Goal: Communication & Community: Answer question/provide support

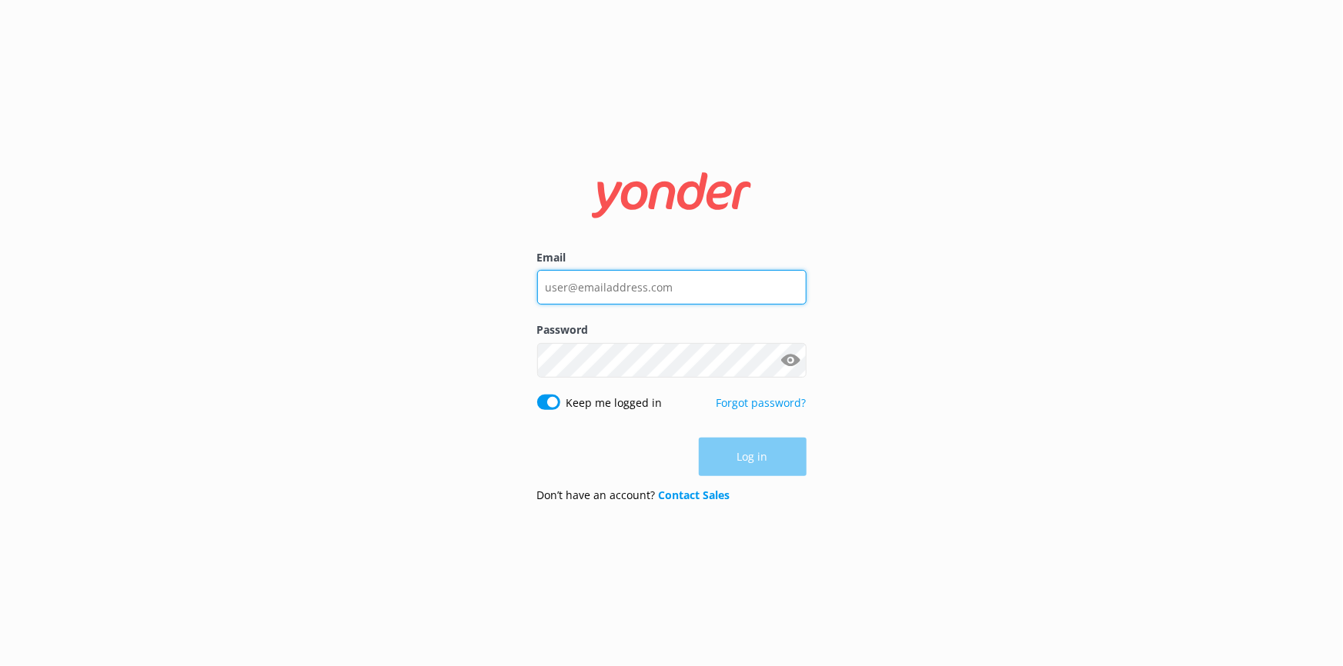
type input "[EMAIL_ADDRESS][DOMAIN_NAME]"
click at [773, 461] on div "Log in" at bounding box center [671, 457] width 269 height 38
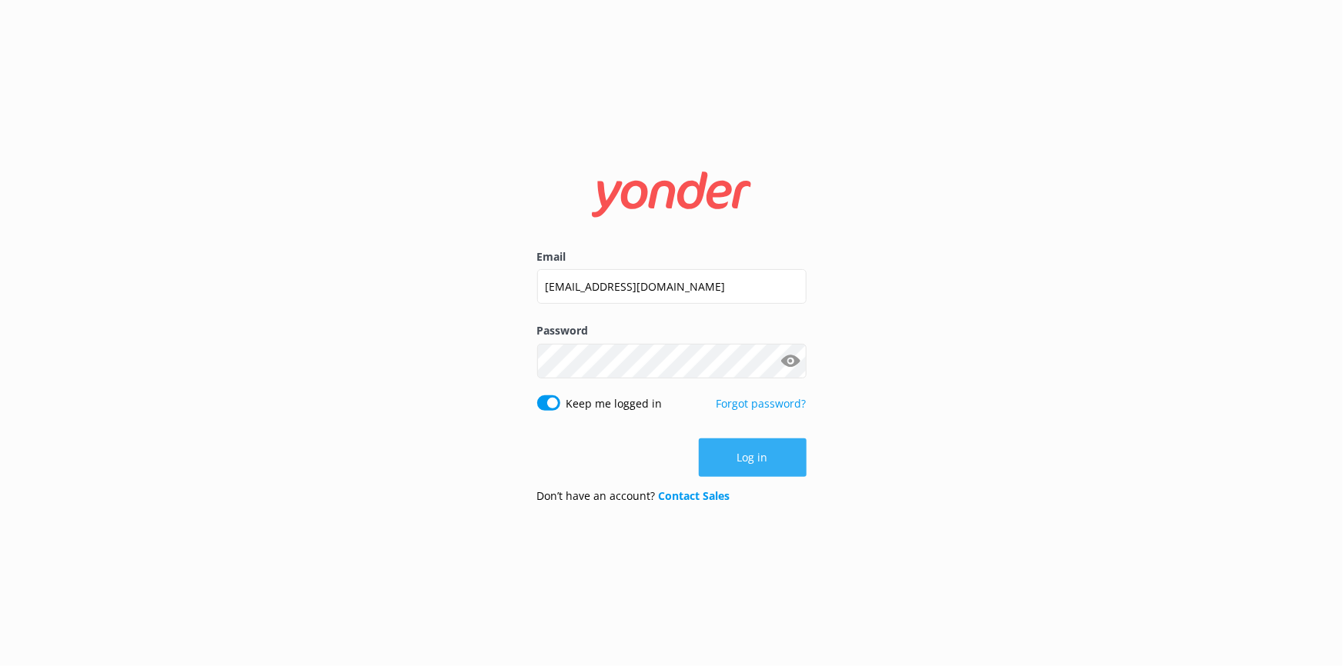
click at [792, 468] on button "Log in" at bounding box center [753, 458] width 108 height 38
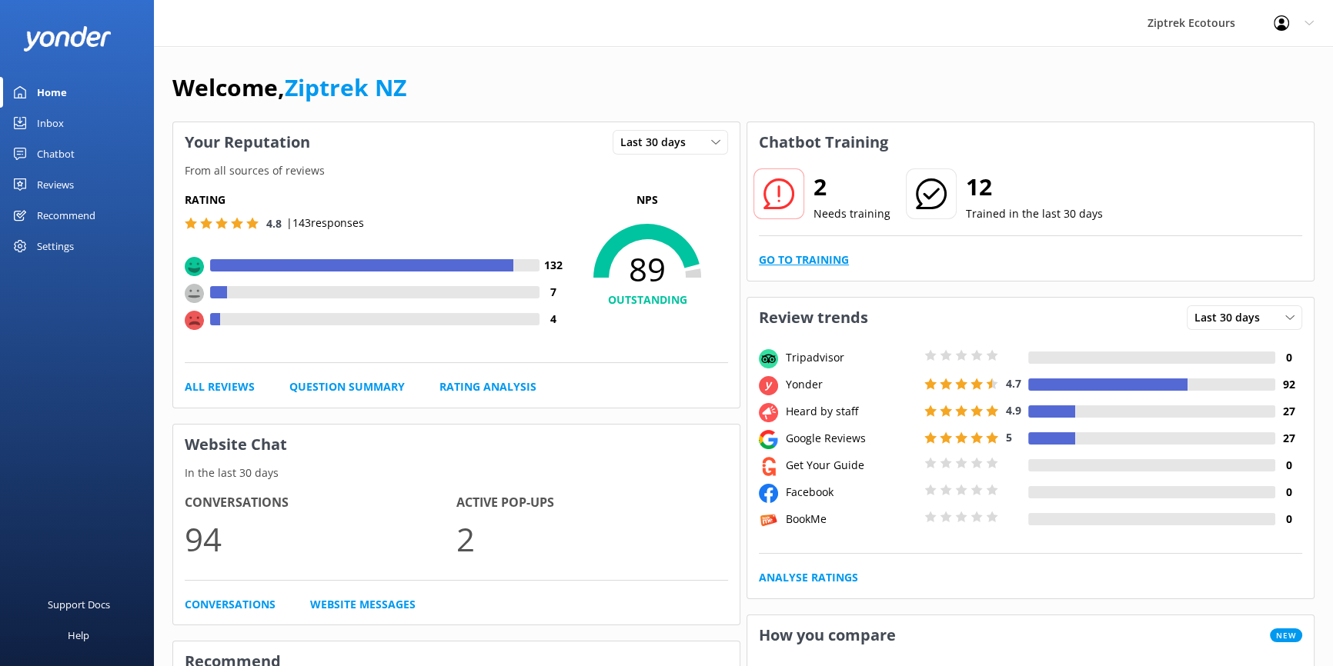
click at [806, 252] on link "Go to Training" at bounding box center [804, 260] width 90 height 17
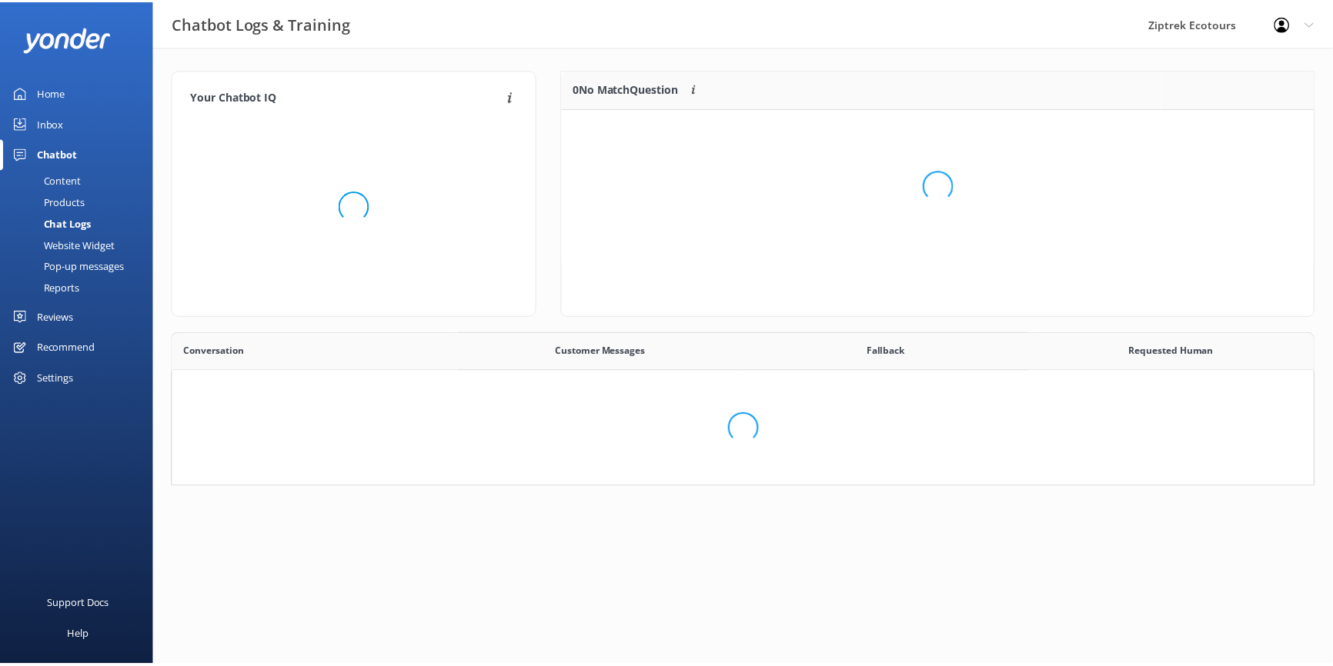
scroll to position [529, 1130]
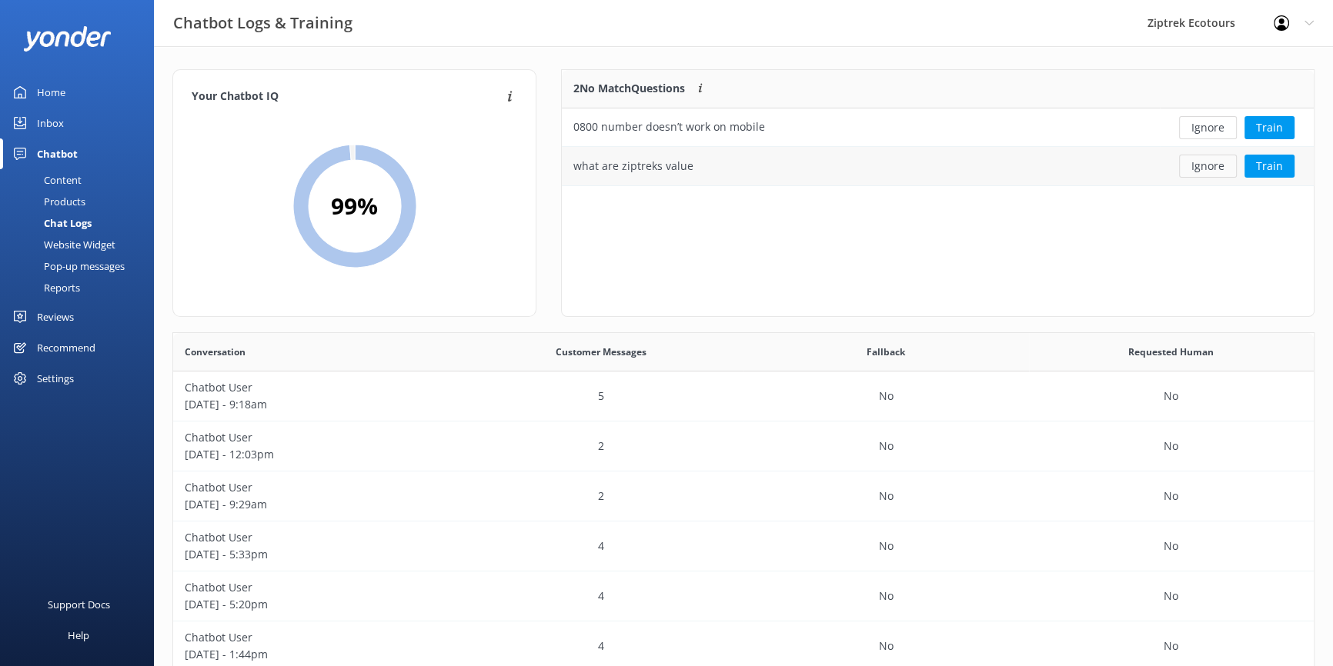
click at [1210, 169] on button "Ignore" at bounding box center [1208, 166] width 58 height 23
click at [1207, 132] on button "Ignore" at bounding box center [1208, 127] width 58 height 23
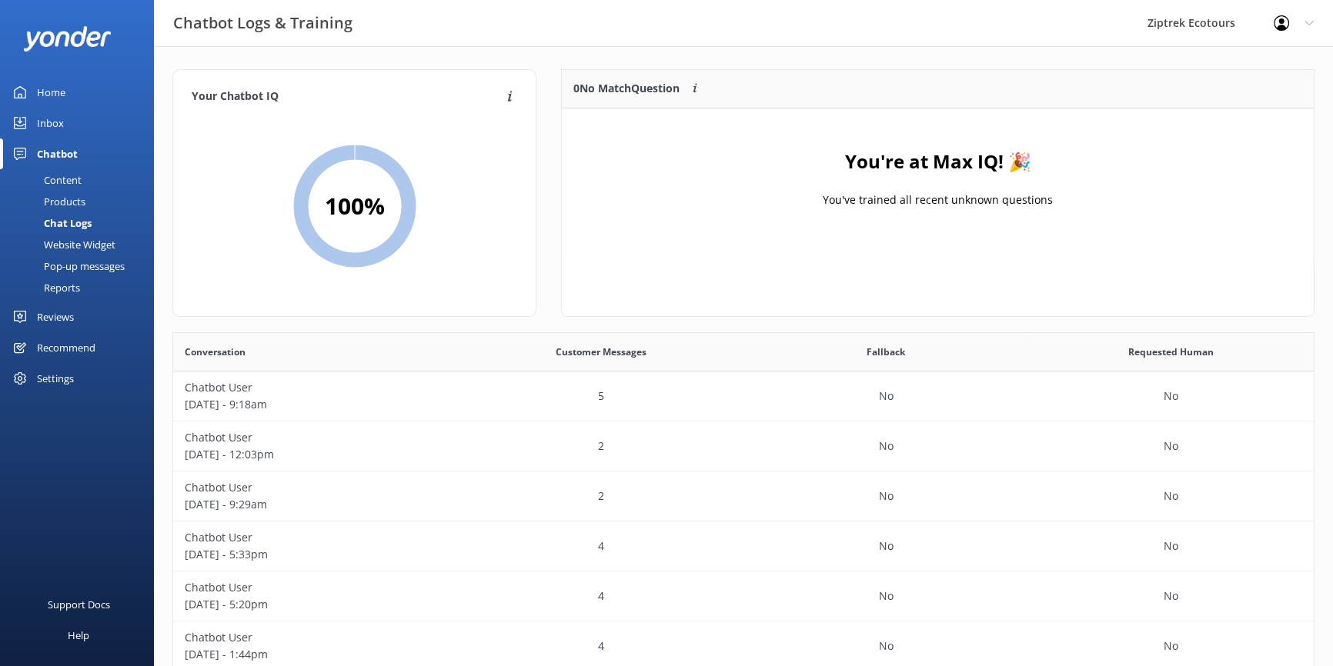
click at [52, 321] on div "Reviews" at bounding box center [55, 317] width 37 height 31
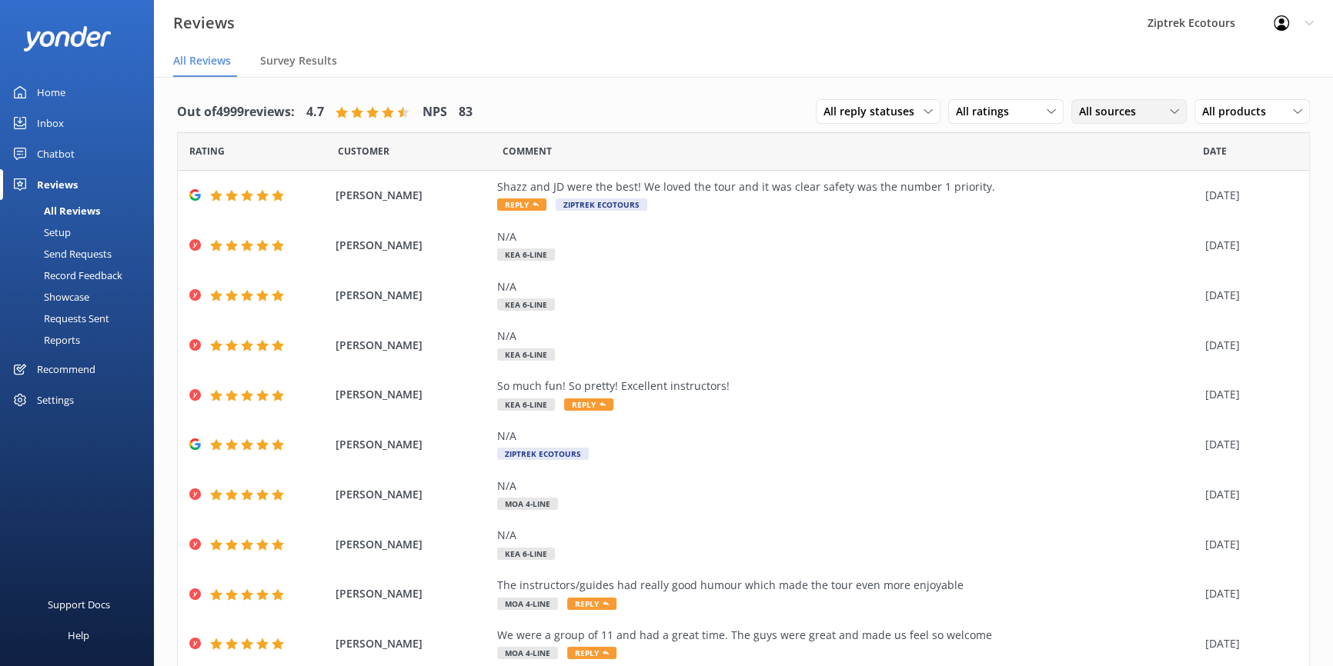
click at [1097, 115] on span "All sources" at bounding box center [1112, 111] width 66 height 17
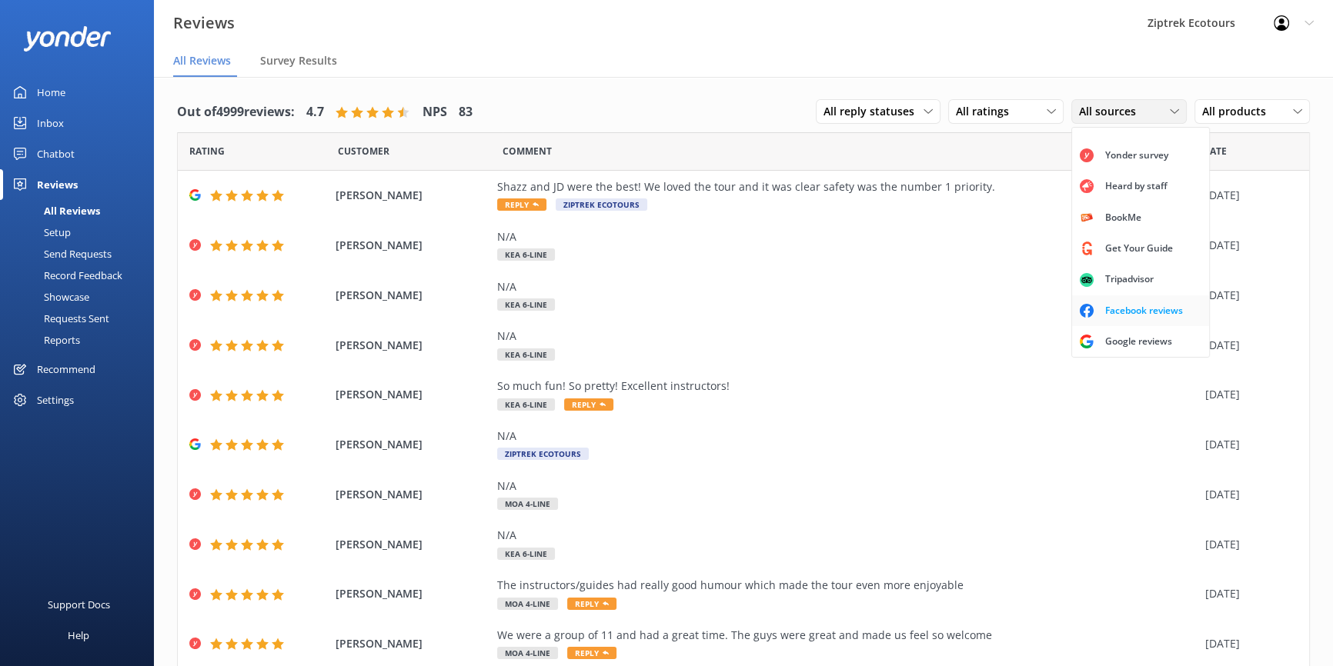
scroll to position [35, 0]
click at [1105, 340] on div "Google reviews" at bounding box center [1138, 341] width 90 height 15
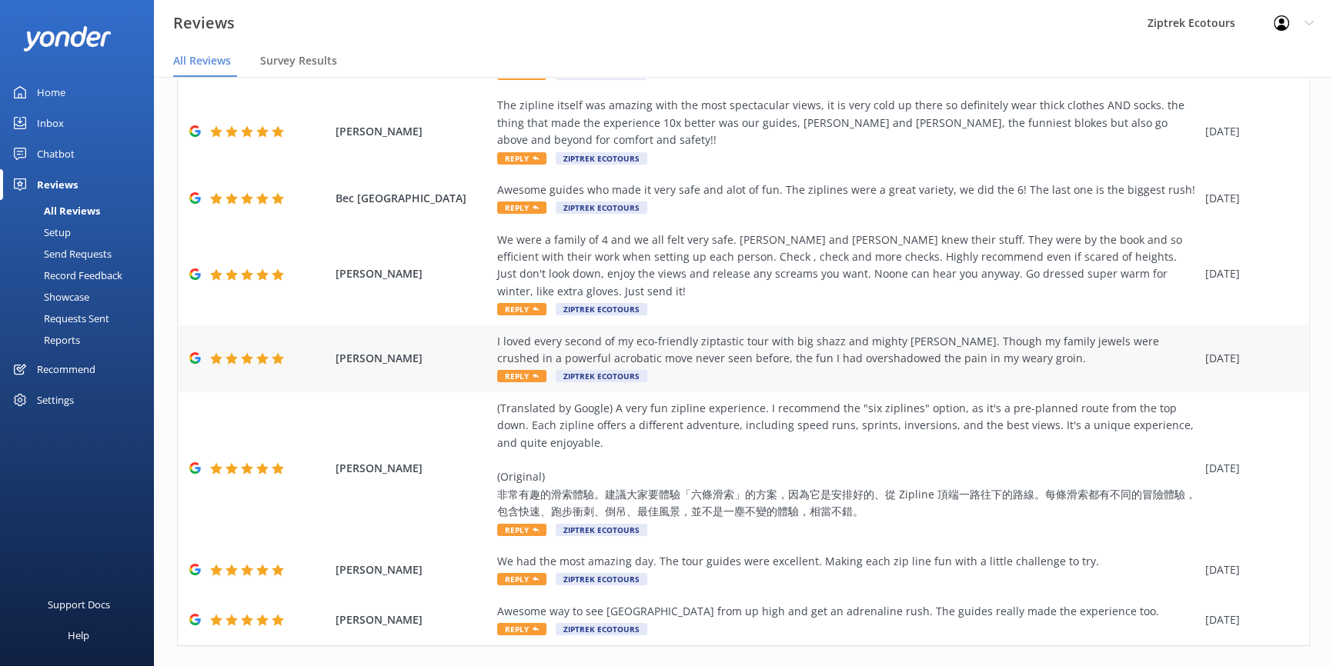
scroll to position [243, 0]
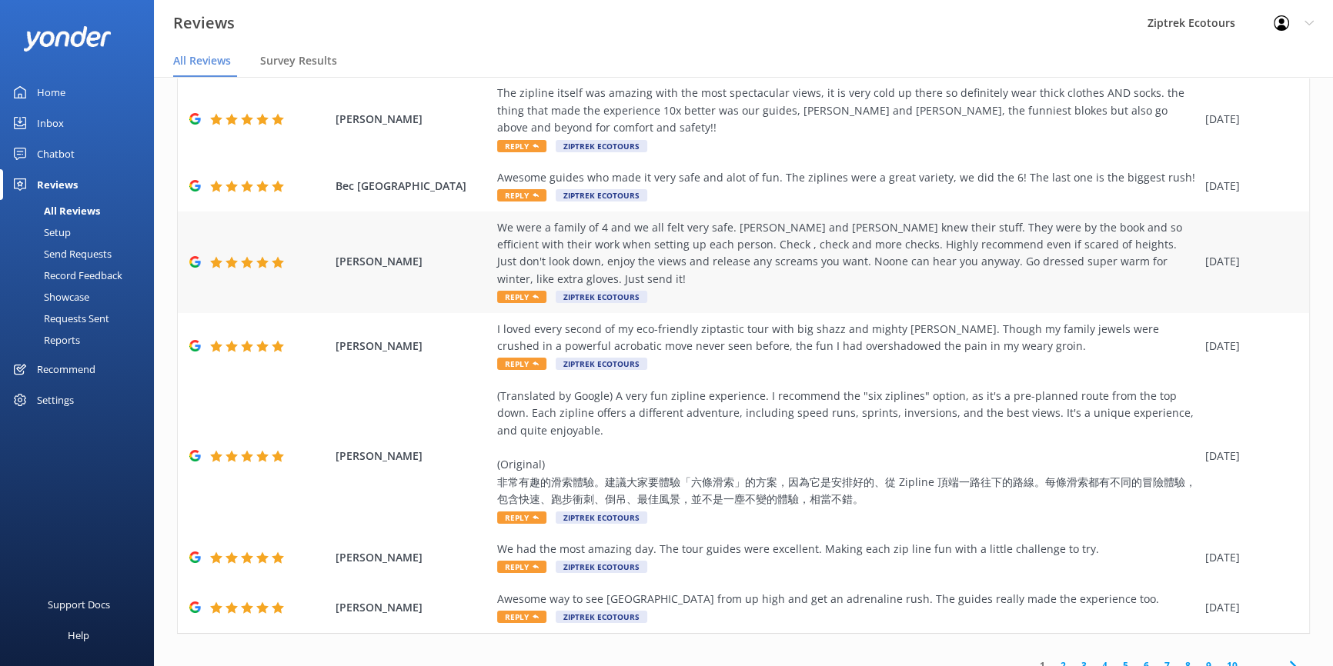
click at [949, 246] on div "We were a family of 4 and we all felt very safe. [PERSON_NAME] and [PERSON_NAME…" at bounding box center [847, 253] width 700 height 69
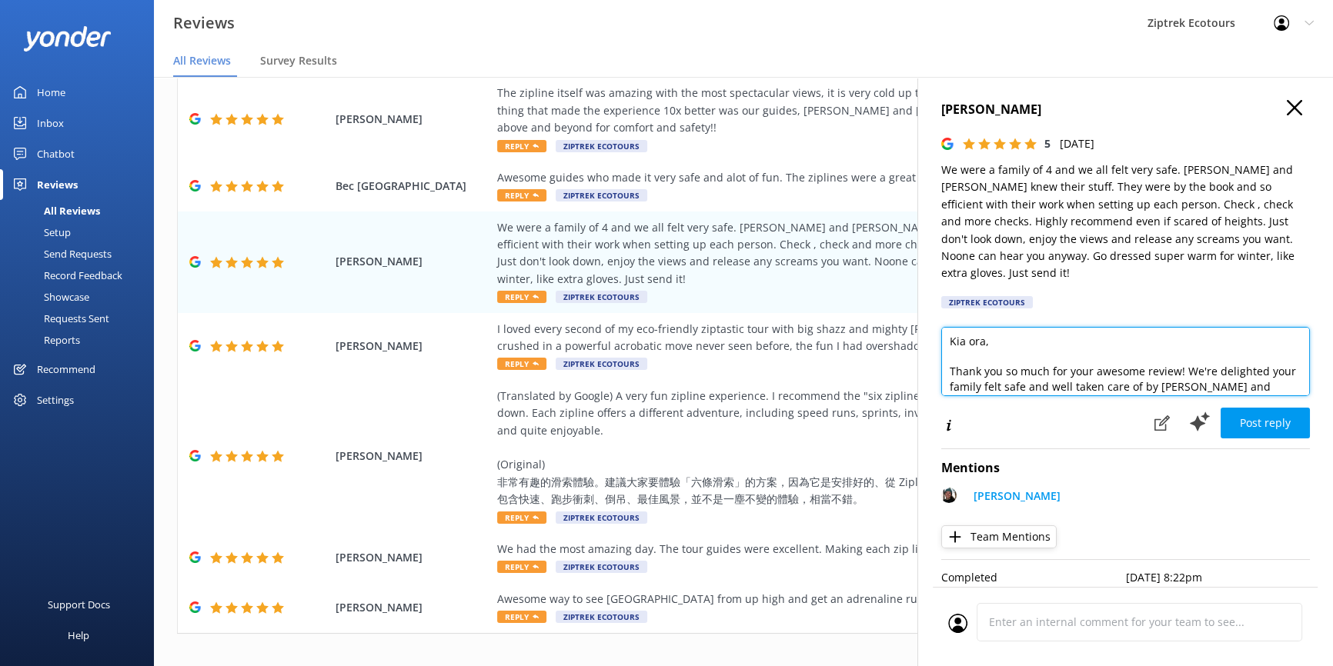
scroll to position [0, 0]
click at [983, 329] on textarea "Kia ora, Thank you so much for your awesome review! We're delighted your family…" at bounding box center [1125, 361] width 369 height 69
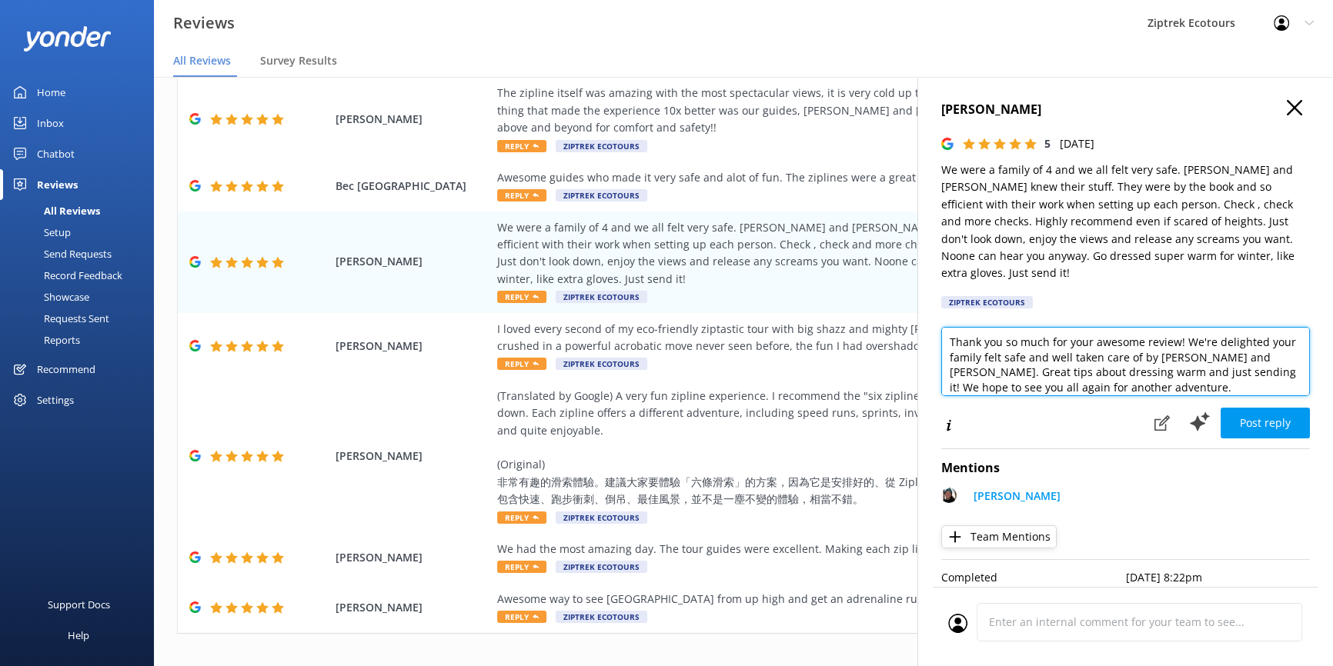
scroll to position [38, 0]
click at [1222, 331] on textarea "Kia [PERSON_NAME], Thank you so much for your awesome review! We're delighted y…" at bounding box center [1125, 361] width 369 height 69
click at [1154, 330] on textarea "Kia [PERSON_NAME], Thank you so much for your awesome review! We're delighted y…" at bounding box center [1125, 361] width 369 height 69
click at [1263, 327] on textarea "Kia [PERSON_NAME], Thank you so much for your awesome review! We're delighted y…" at bounding box center [1125, 361] width 369 height 69
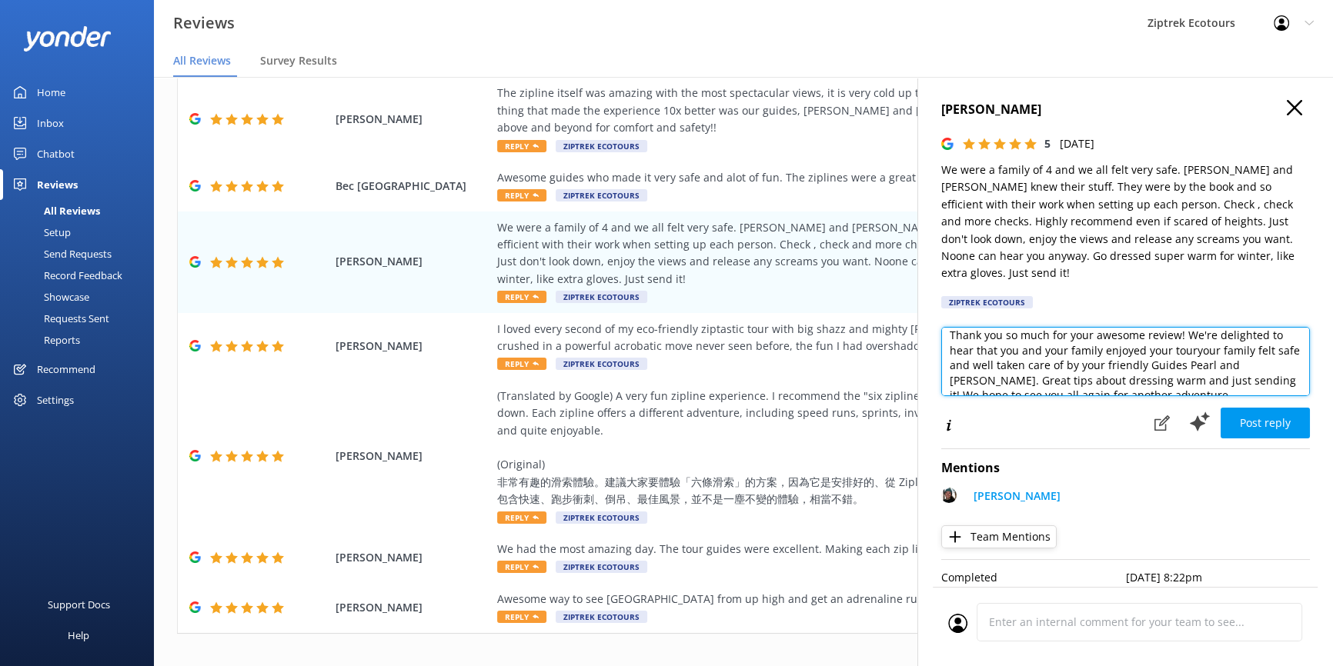
drag, startPoint x: 1246, startPoint y: 332, endPoint x: 1191, endPoint y: 336, distance: 54.8
click at [1191, 336] on textarea "Kia [PERSON_NAME], Thank you so much for your awesome review! We're delighted t…" at bounding box center [1125, 361] width 369 height 69
drag, startPoint x: 1278, startPoint y: 333, endPoint x: 1253, endPoint y: 339, distance: 26.1
click at [1253, 339] on textarea "Kia [PERSON_NAME], Thank you so much for your awesome review! We're delighted t…" at bounding box center [1125, 361] width 369 height 69
click at [1281, 332] on textarea "Kia [PERSON_NAME], Thank you so much for your awesome review! We're delighted t…" at bounding box center [1125, 361] width 369 height 69
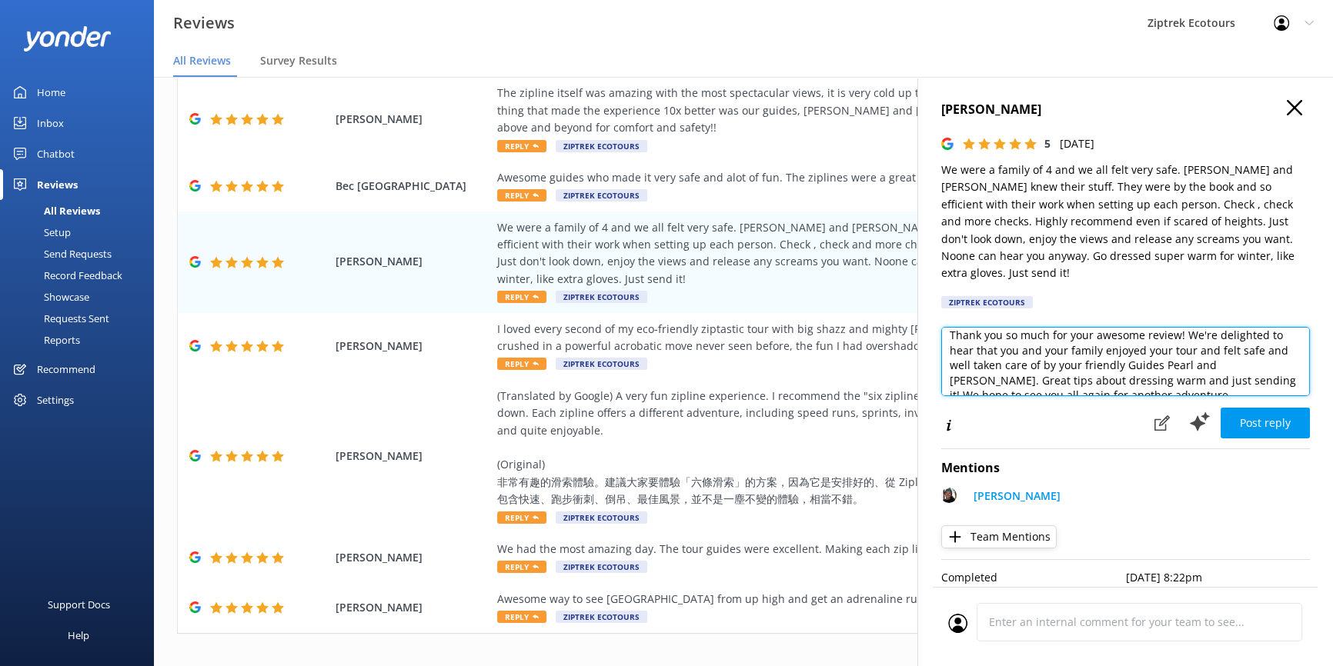
drag, startPoint x: 1281, startPoint y: 334, endPoint x: 1257, endPoint y: 334, distance: 24.6
click at [1257, 334] on textarea "Kia [PERSON_NAME], Thank you so much for your awesome review! We're delighted t…" at bounding box center [1125, 361] width 369 height 69
click at [1077, 350] on textarea "Kia [PERSON_NAME], Thank you so much for your awesome review! We're delighted t…" at bounding box center [1125, 361] width 369 height 69
drag, startPoint x: 1077, startPoint y: 350, endPoint x: 1254, endPoint y: 335, distance: 177.6
click at [1254, 335] on textarea "Kia [PERSON_NAME], Thank you so much for your awesome review! We're delighted t…" at bounding box center [1125, 361] width 369 height 69
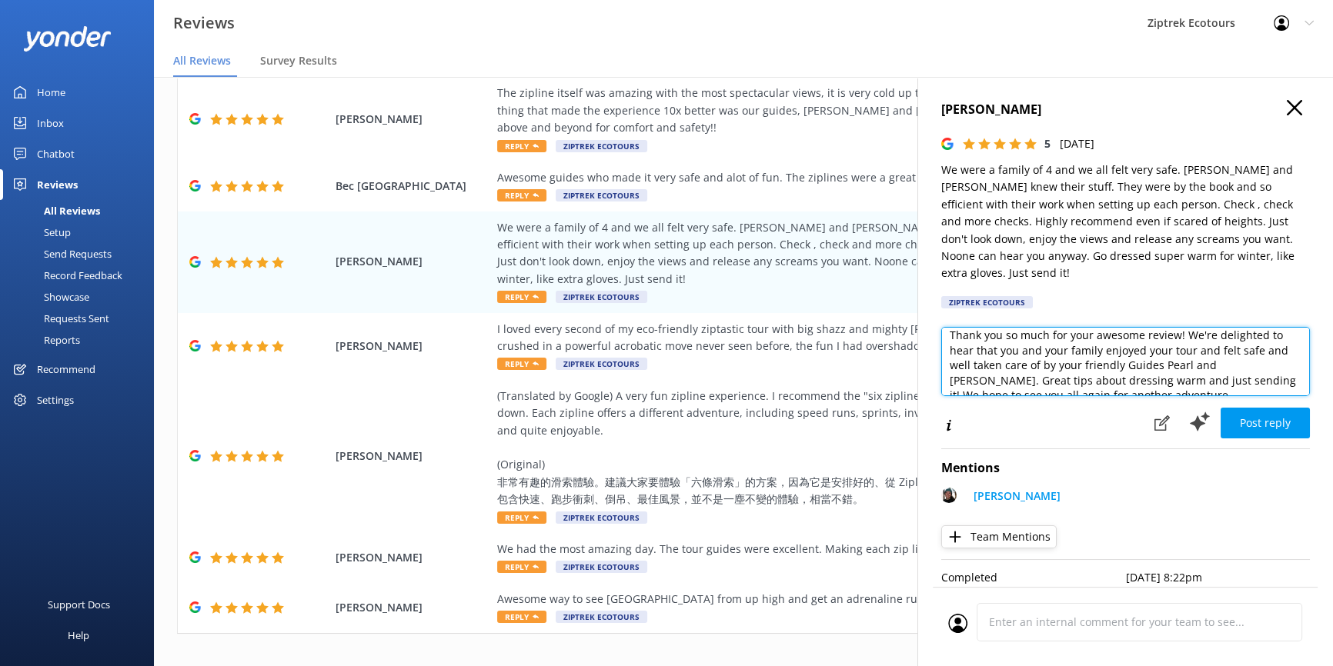
click at [1083, 346] on textarea "Kia [PERSON_NAME], Thank you so much for your awesome review! We're delighted t…" at bounding box center [1125, 361] width 369 height 69
click at [1231, 348] on textarea "Kia [PERSON_NAME], Thank you so much for your awesome review! We're delighted t…" at bounding box center [1125, 361] width 369 height 69
drag, startPoint x: 1004, startPoint y: 338, endPoint x: 1172, endPoint y: 342, distance: 167.8
click at [1172, 342] on textarea "Kia [PERSON_NAME], Thank you so much for your awesome review! We're delighted t…" at bounding box center [1125, 361] width 369 height 69
click at [1194, 332] on textarea "Kia [PERSON_NAME], Thank you so much for your awesome review! We're delighted t…" at bounding box center [1125, 361] width 369 height 69
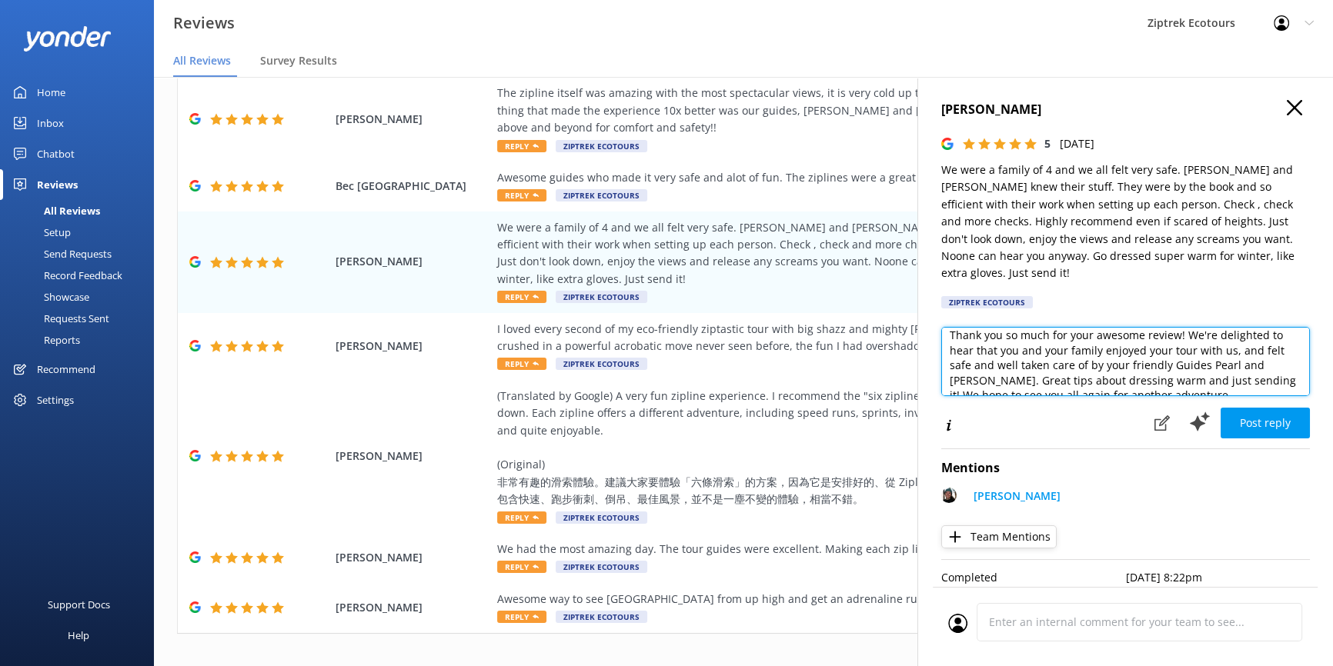
drag, startPoint x: 1278, startPoint y: 332, endPoint x: 1234, endPoint y: 335, distance: 43.9
click at [1234, 335] on textarea "Kia [PERSON_NAME], Thank you so much for your awesome review! We're delighted t…" at bounding box center [1125, 361] width 369 height 69
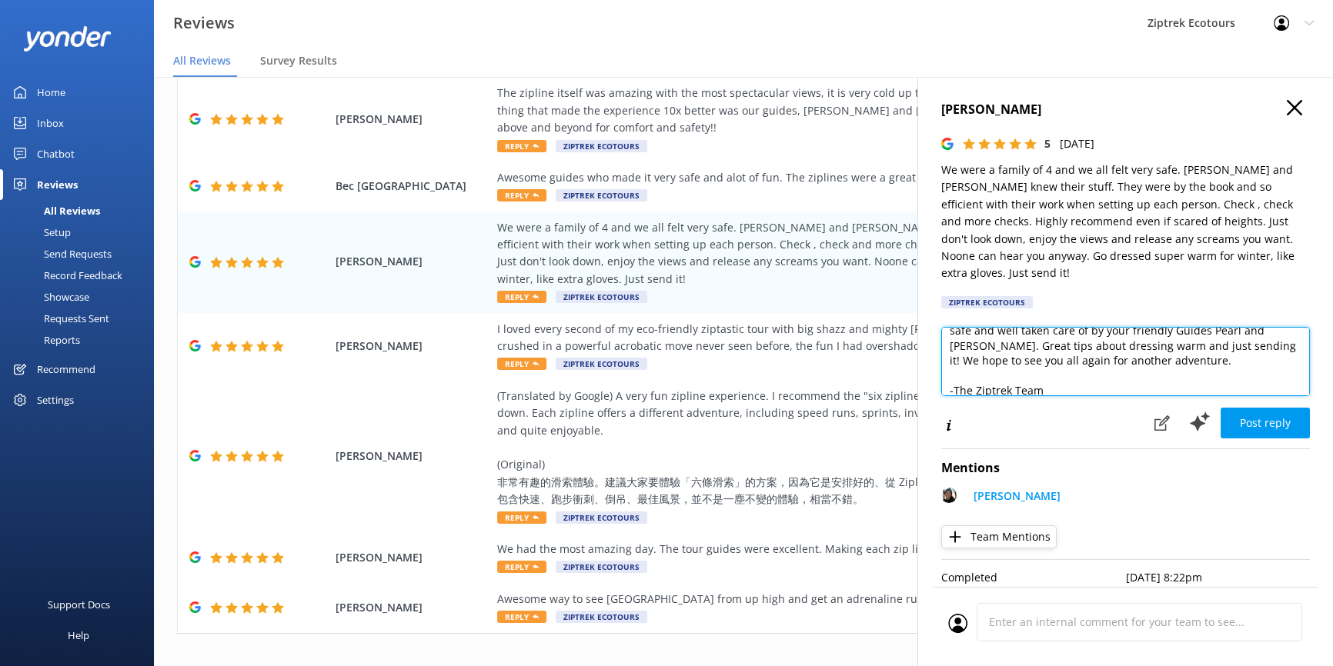
scroll to position [75, 0]
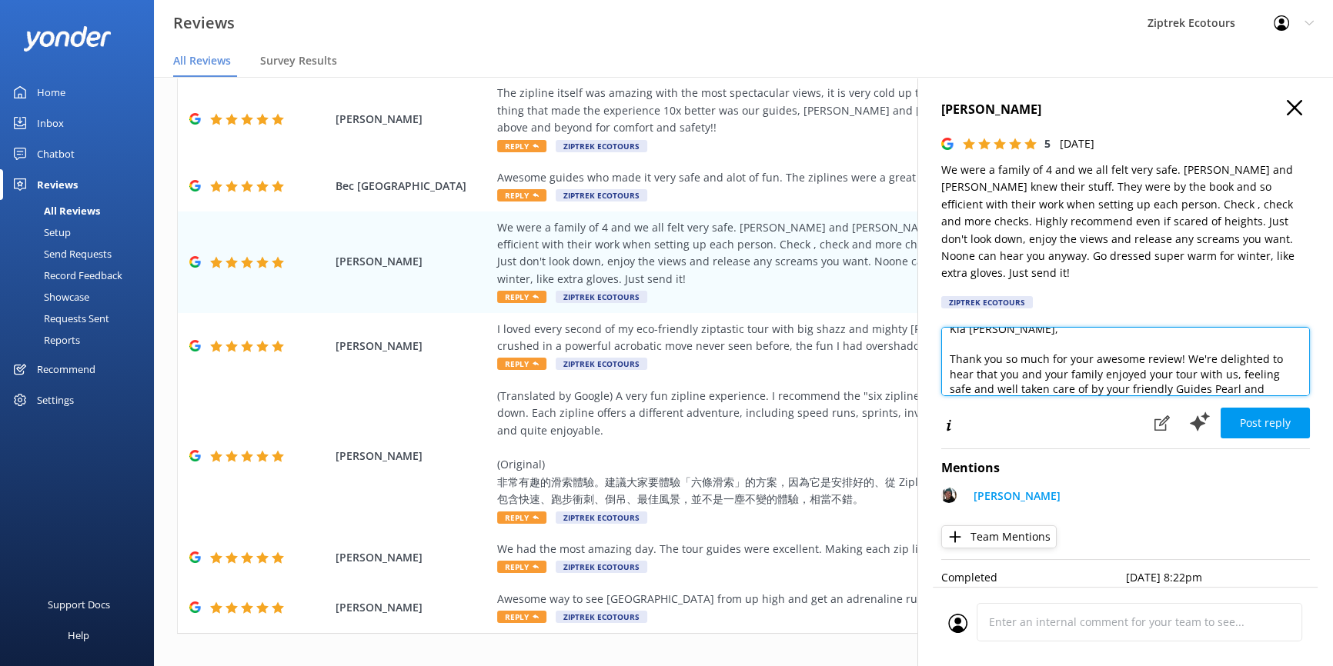
drag, startPoint x: 1200, startPoint y: 325, endPoint x: 1181, endPoint y: 322, distance: 18.6
click at [1181, 327] on textarea "Kia [PERSON_NAME], Thank you so much for your awesome review! We're delighted t…" at bounding box center [1125, 361] width 369 height 69
click at [1188, 339] on textarea "Kia [PERSON_NAME], Thank you so much for your awesome review! We're delighted t…" at bounding box center [1125, 361] width 369 height 69
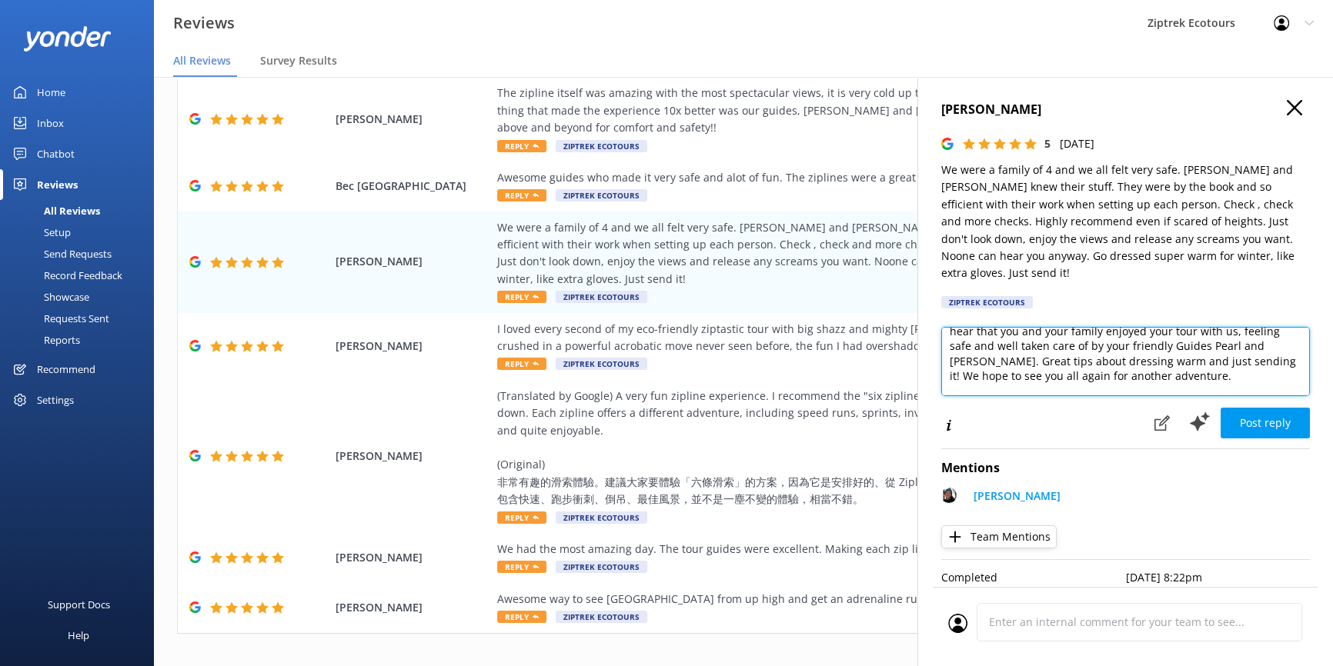
scroll to position [59, 0]
click at [950, 342] on textarea "Kia [PERSON_NAME], Thank you so much for your awesome review! We're delighted t…" at bounding box center [1125, 361] width 369 height 69
drag, startPoint x: 1201, startPoint y: 341, endPoint x: 1111, endPoint y: 341, distance: 90.0
click at [1111, 341] on textarea "Kia [PERSON_NAME], Thank you so much for your awesome review! We're delighted t…" at bounding box center [1125, 361] width 369 height 69
click at [1154, 345] on textarea "Kia [PERSON_NAME], Thank you so much for your awesome review! We're delighted t…" at bounding box center [1125, 361] width 369 height 69
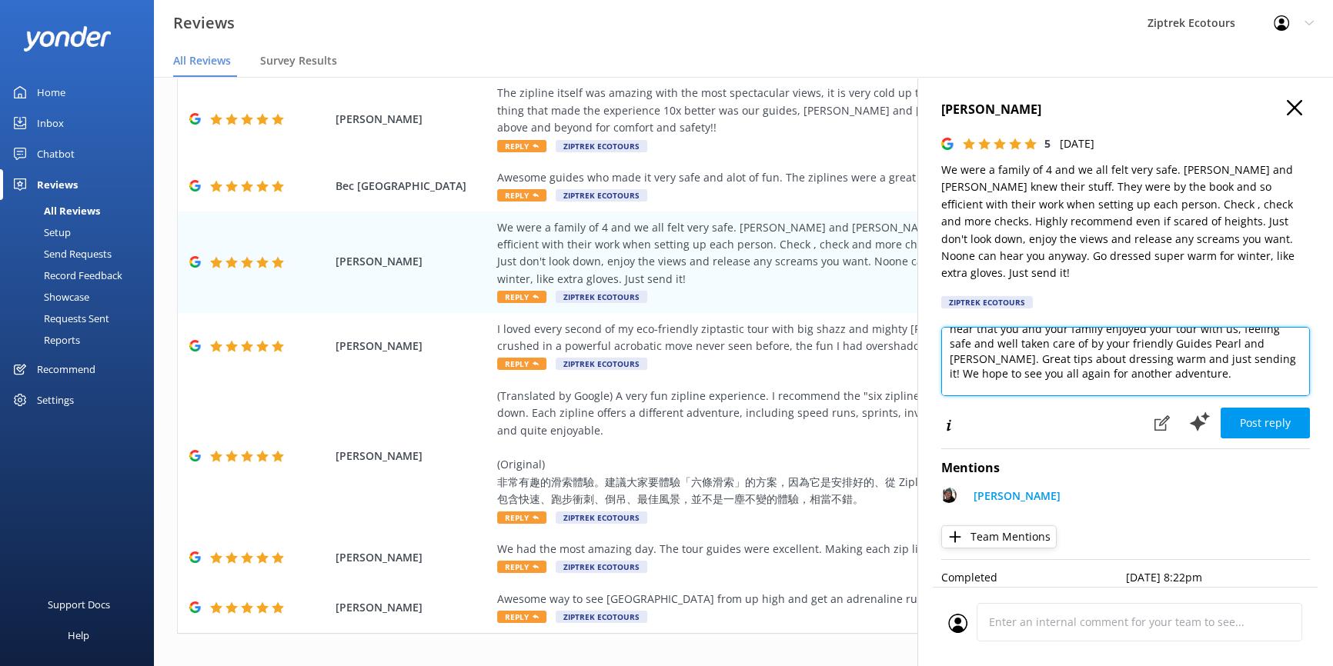
drag, startPoint x: 1154, startPoint y: 345, endPoint x: 1202, endPoint y: 345, distance: 47.7
click at [1202, 345] on textarea "Kia [PERSON_NAME], Thank you so much for your awesome review! We're delighted t…" at bounding box center [1125, 361] width 369 height 69
drag, startPoint x: 1131, startPoint y: 341, endPoint x: 1202, endPoint y: 346, distance: 71.0
click at [1202, 346] on textarea "Kia [PERSON_NAME], Thank you so much for your awesome review! We're delighted t…" at bounding box center [1125, 361] width 369 height 69
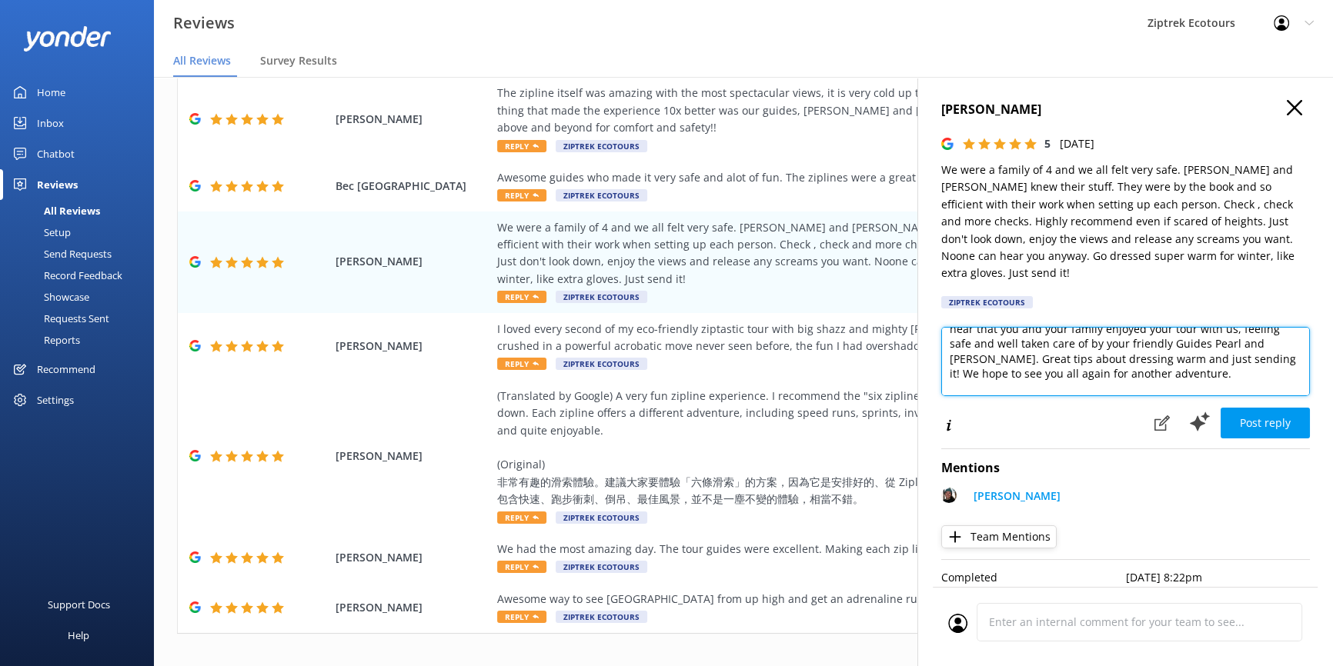
drag, startPoint x: 1208, startPoint y: 342, endPoint x: 1216, endPoint y: 357, distance: 16.5
click at [1216, 357] on textarea "Kia [PERSON_NAME], Thank you so much for your awesome review! We're delighted t…" at bounding box center [1125, 361] width 369 height 69
drag, startPoint x: 1110, startPoint y: 345, endPoint x: 1201, endPoint y: 347, distance: 90.8
click at [1201, 347] on textarea "Kia [PERSON_NAME], Thank you so much for your awesome review! We're delighted t…" at bounding box center [1125, 361] width 369 height 69
click at [1142, 354] on textarea "Kia [PERSON_NAME], Thank you so much for your awesome review! We're delighted t…" at bounding box center [1125, 361] width 369 height 69
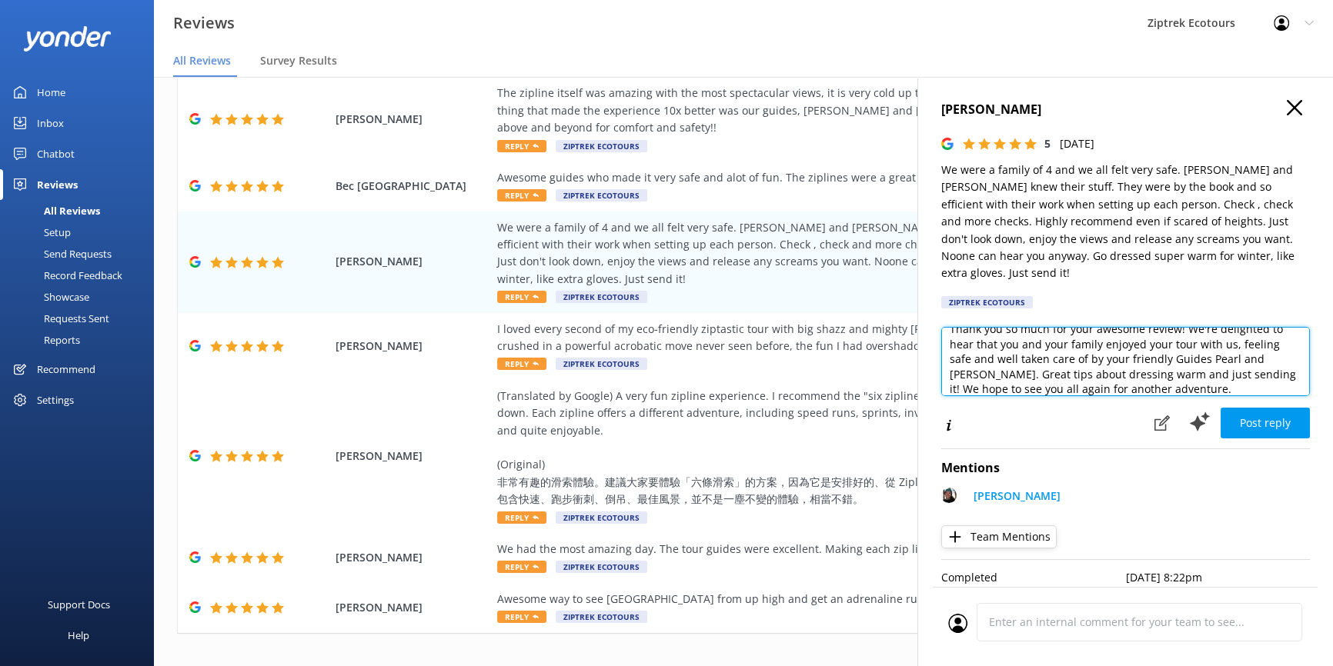
scroll to position [42, 0]
drag, startPoint x: 1233, startPoint y: 330, endPoint x: 1272, endPoint y: 345, distance: 41.4
click at [1272, 345] on textarea "Kia [PERSON_NAME], Thank you so much for your awesome review! We're delighted t…" at bounding box center [1125, 361] width 369 height 69
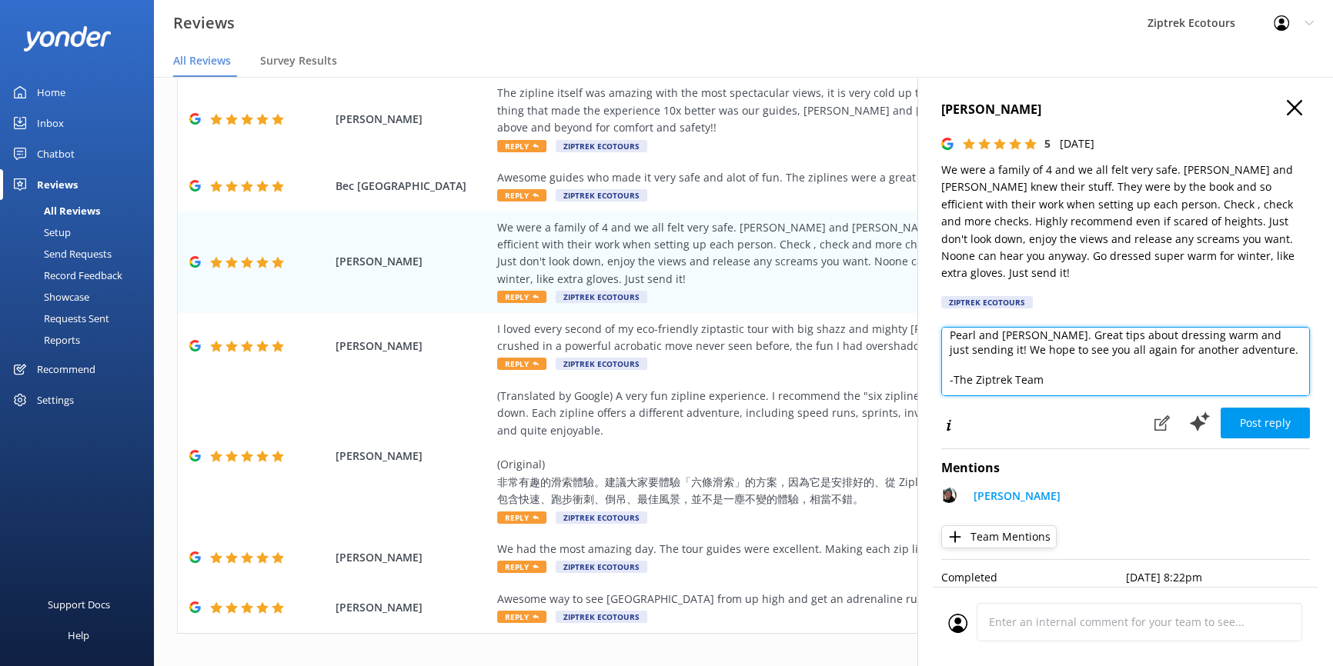
drag, startPoint x: 1026, startPoint y: 349, endPoint x: 1239, endPoint y: 345, distance: 213.2
click at [1239, 345] on textarea "Kia [PERSON_NAME], Thank you so much for your awesome review! We're delighted t…" at bounding box center [1125, 361] width 369 height 69
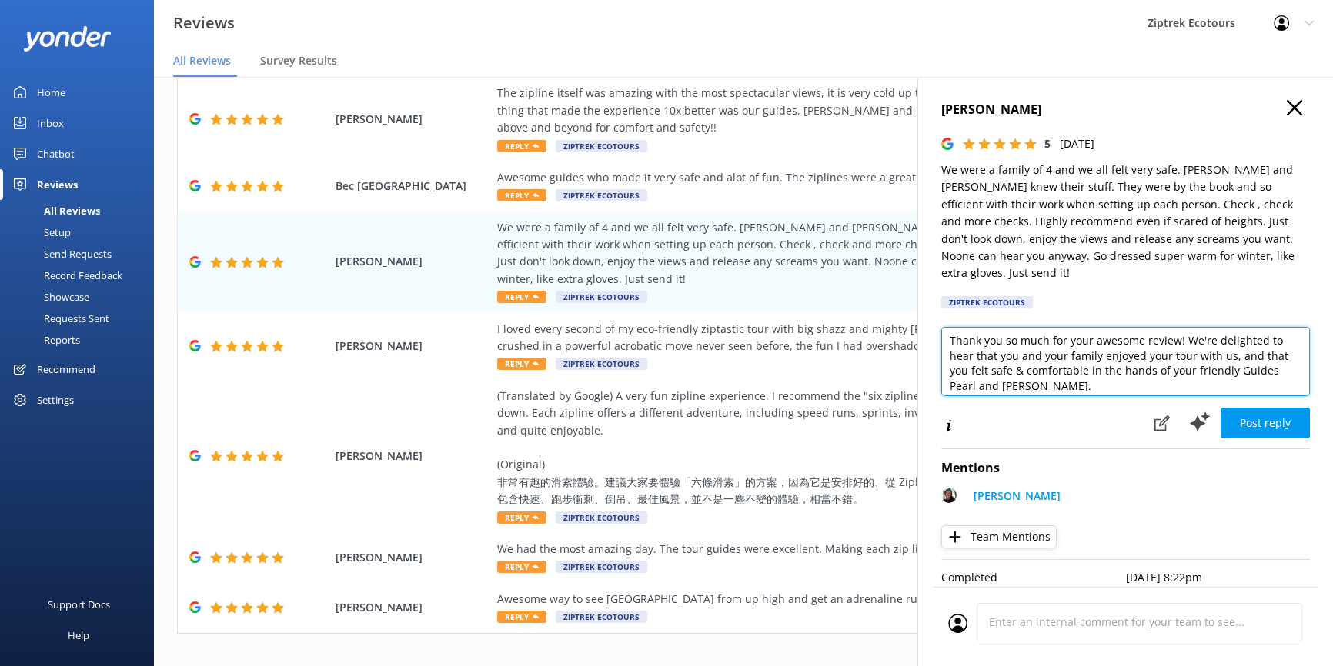
scroll to position [38, 0]
click at [1069, 362] on textarea "Kia [PERSON_NAME], Thank you so much for your awesome review! We're delighted t…" at bounding box center [1125, 361] width 369 height 69
drag, startPoint x: 1172, startPoint y: 366, endPoint x: 1113, endPoint y: 358, distance: 59.9
click at [1113, 358] on textarea "Kia [PERSON_NAME], Thank you so much for your awesome review! We're delighted t…" at bounding box center [1125, 361] width 369 height 69
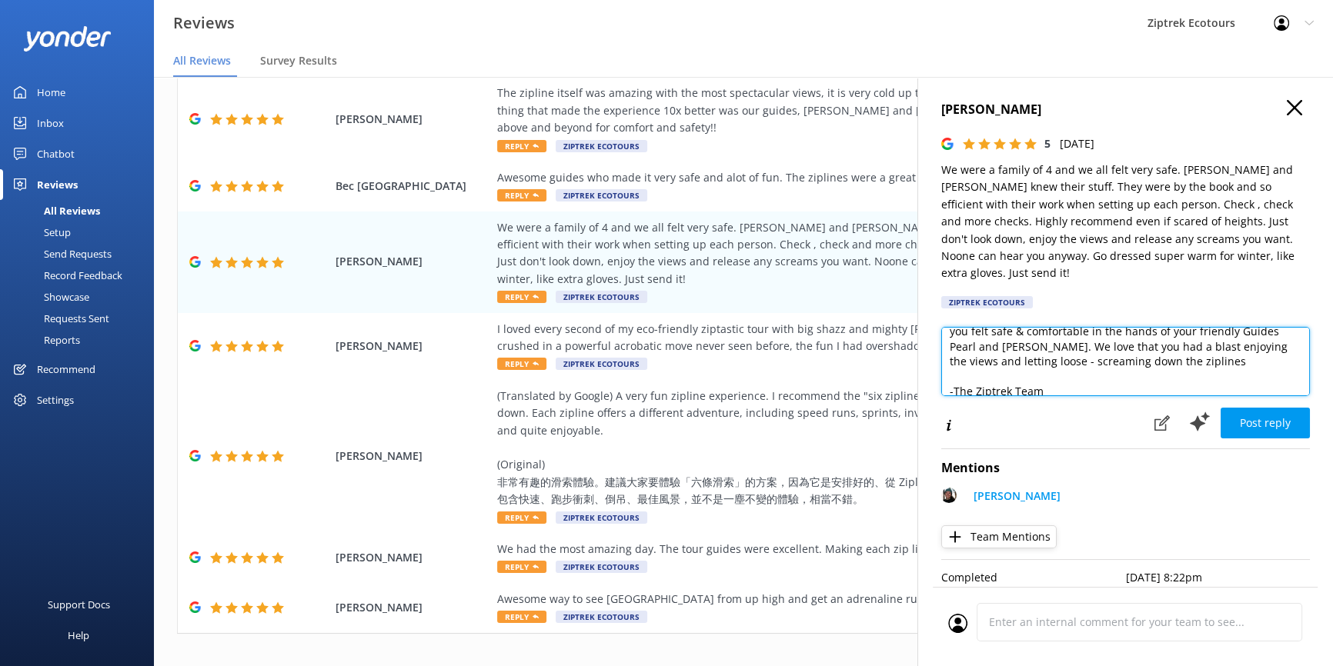
scroll to position [83, 0]
drag, startPoint x: 1108, startPoint y: 345, endPoint x: 1179, endPoint y: 354, distance: 71.4
click at [1181, 356] on textarea "Kia [PERSON_NAME], Thank you so much for your awesome review! We're delighted t…" at bounding box center [1125, 361] width 369 height 69
click at [1178, 352] on textarea "Kia [PERSON_NAME], Thank you so much for your awesome review! We're delighted t…" at bounding box center [1125, 361] width 369 height 69
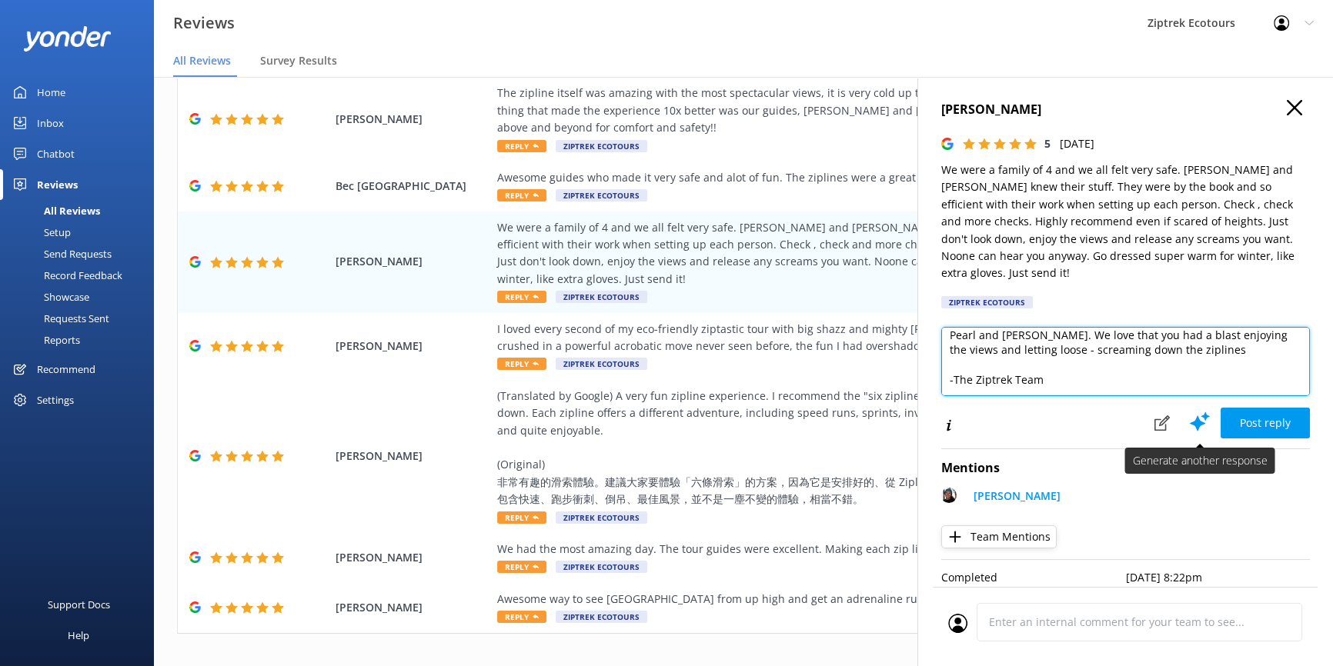
type textarea "Kia [PERSON_NAME], Thank you so much for your awesome review! We're delighted t…"
click at [1200, 410] on icon at bounding box center [1199, 421] width 23 height 23
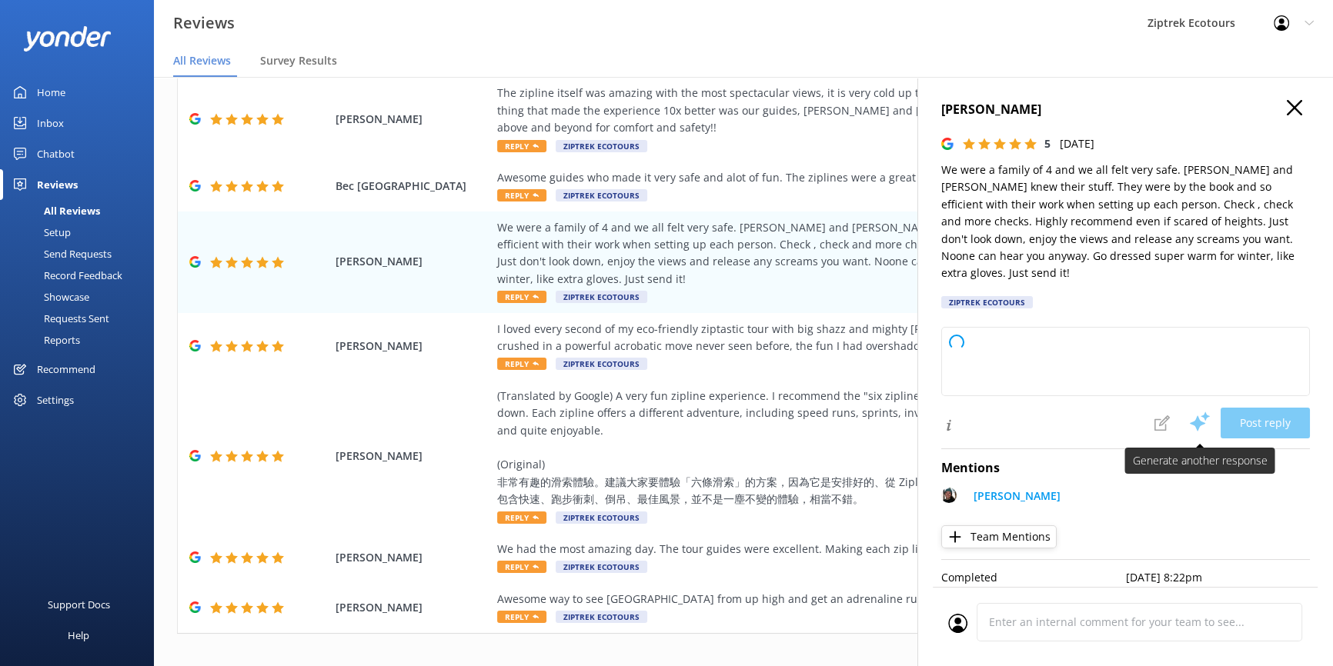
scroll to position [0, 0]
type textarea "Kia ora, Thank you so much for your awesome review! We're delighted to hear you…"
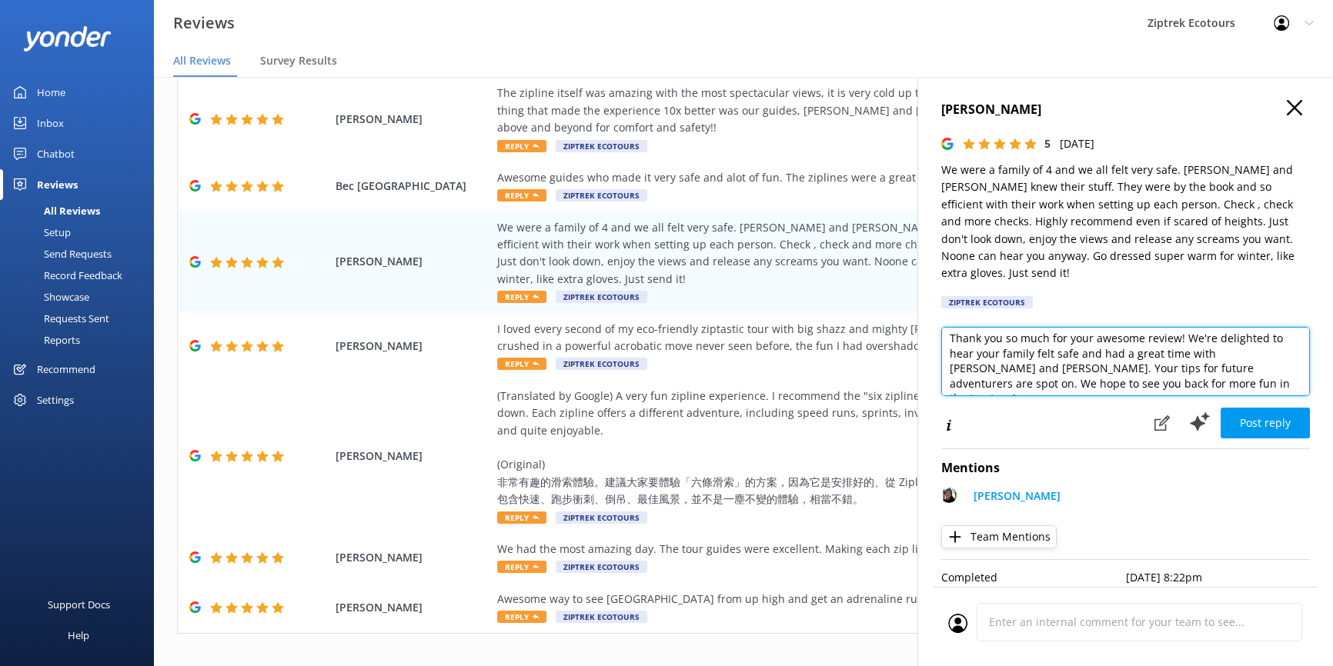
scroll to position [37, 0]
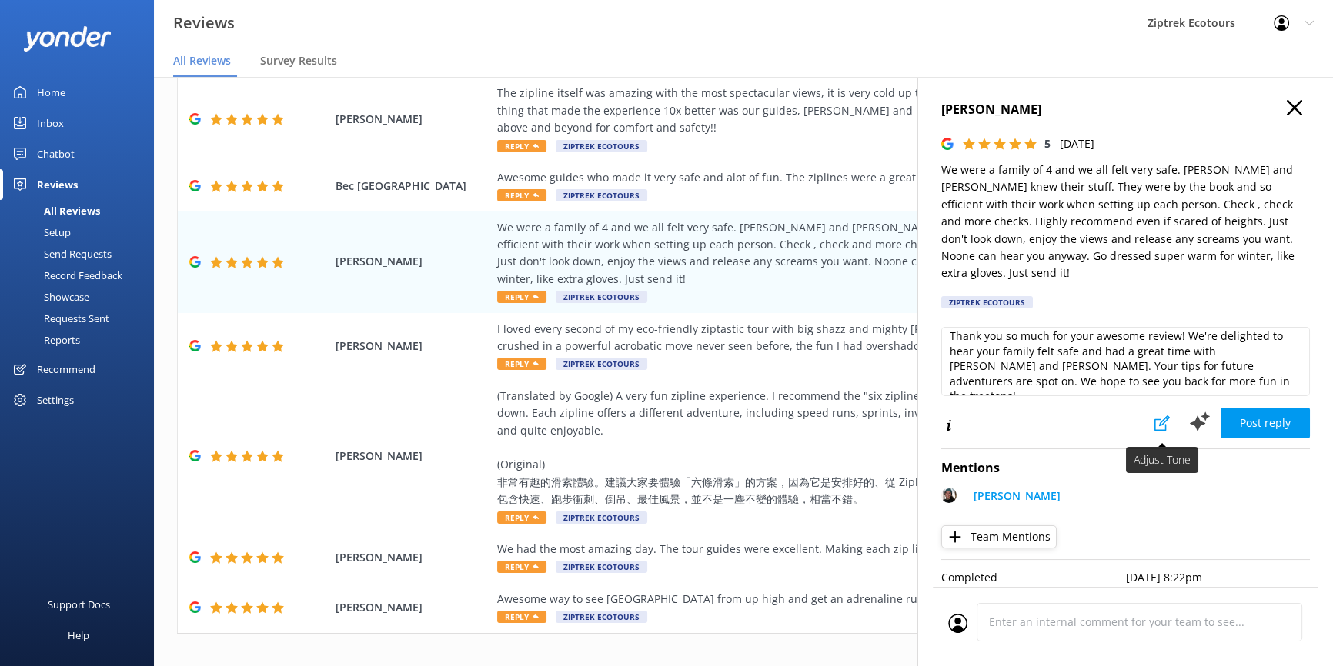
click at [1162, 416] on icon at bounding box center [1161, 423] width 15 height 15
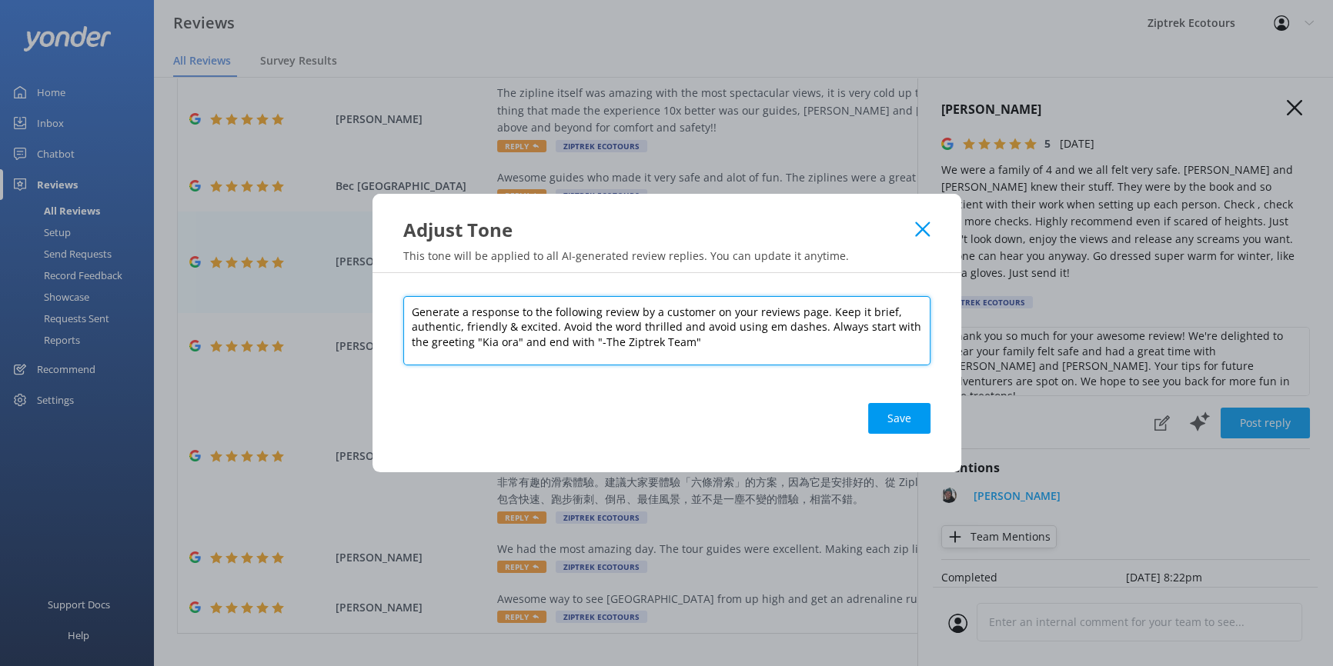
click at [879, 309] on textarea "Generate a response to the following review by a customer on your reviews page.…" at bounding box center [666, 330] width 527 height 69
drag, startPoint x: 886, startPoint y: 312, endPoint x: 850, endPoint y: 312, distance: 36.2
click at [850, 312] on textarea "Generate a response to the following review by a customer on your reviews page.…" at bounding box center [666, 330] width 527 height 69
type textarea "Generate a response to the following review by a customer on your reviews page.…"
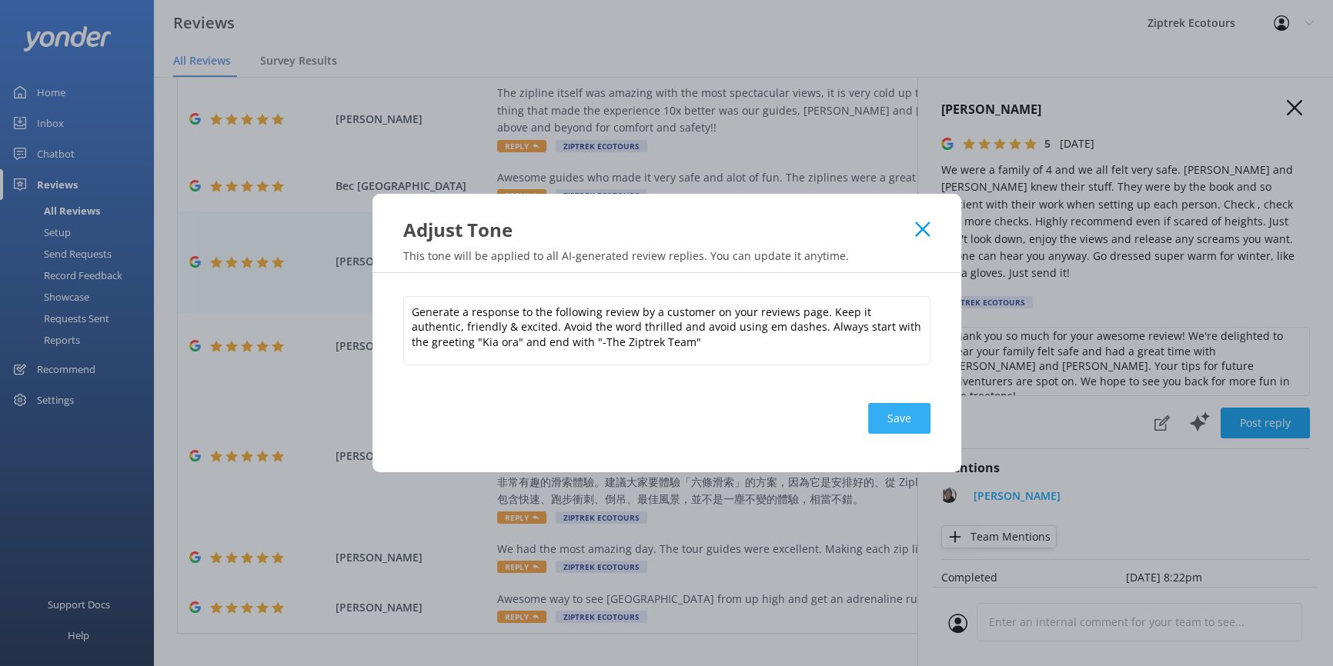
click at [903, 413] on button "Save" at bounding box center [899, 418] width 62 height 31
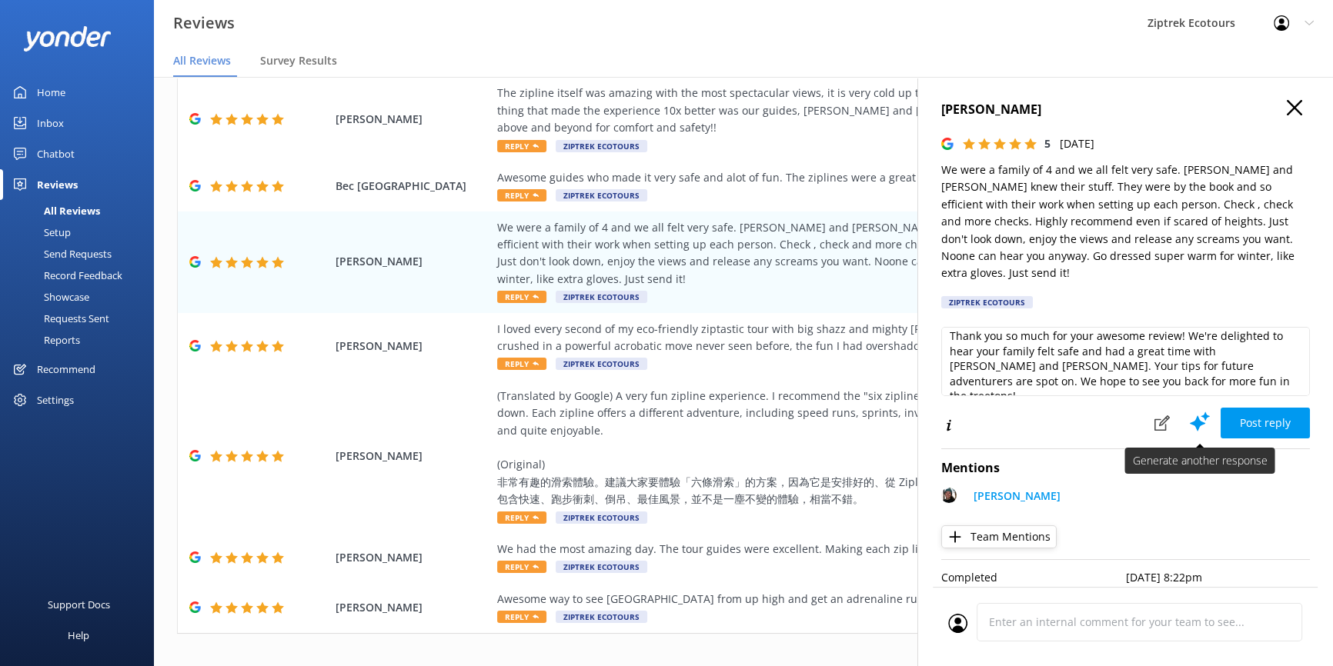
click at [1199, 412] on use at bounding box center [1200, 421] width 20 height 19
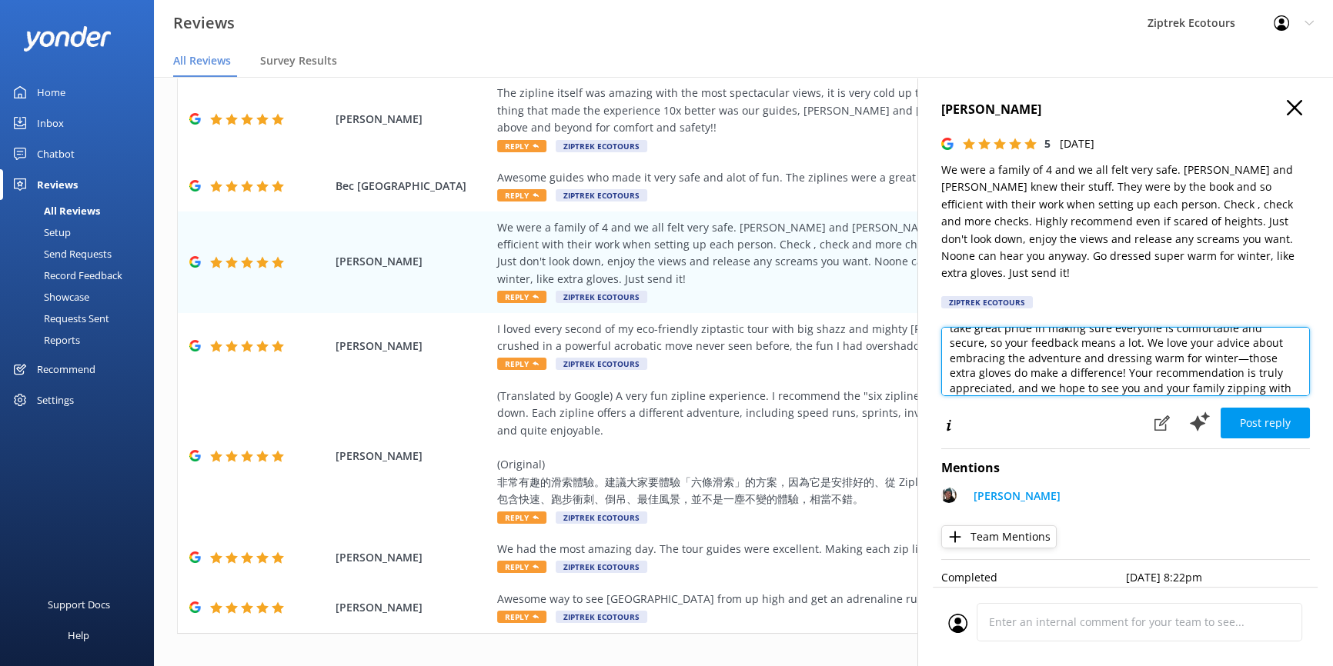
scroll to position [80, 0]
click at [1234, 335] on textarea "Kia ora, Thank you so much for taking the time to share your experience with us…" at bounding box center [1125, 361] width 369 height 69
click at [1262, 339] on textarea "Kia ora, Thank you so much for taking the time to share your experience with us…" at bounding box center [1125, 361] width 369 height 69
drag, startPoint x: 977, startPoint y: 366, endPoint x: 1253, endPoint y: 346, distance: 276.2
click at [1253, 346] on textarea "Kia ora, Thank you so much for taking the time to share your experience with us…" at bounding box center [1125, 361] width 369 height 69
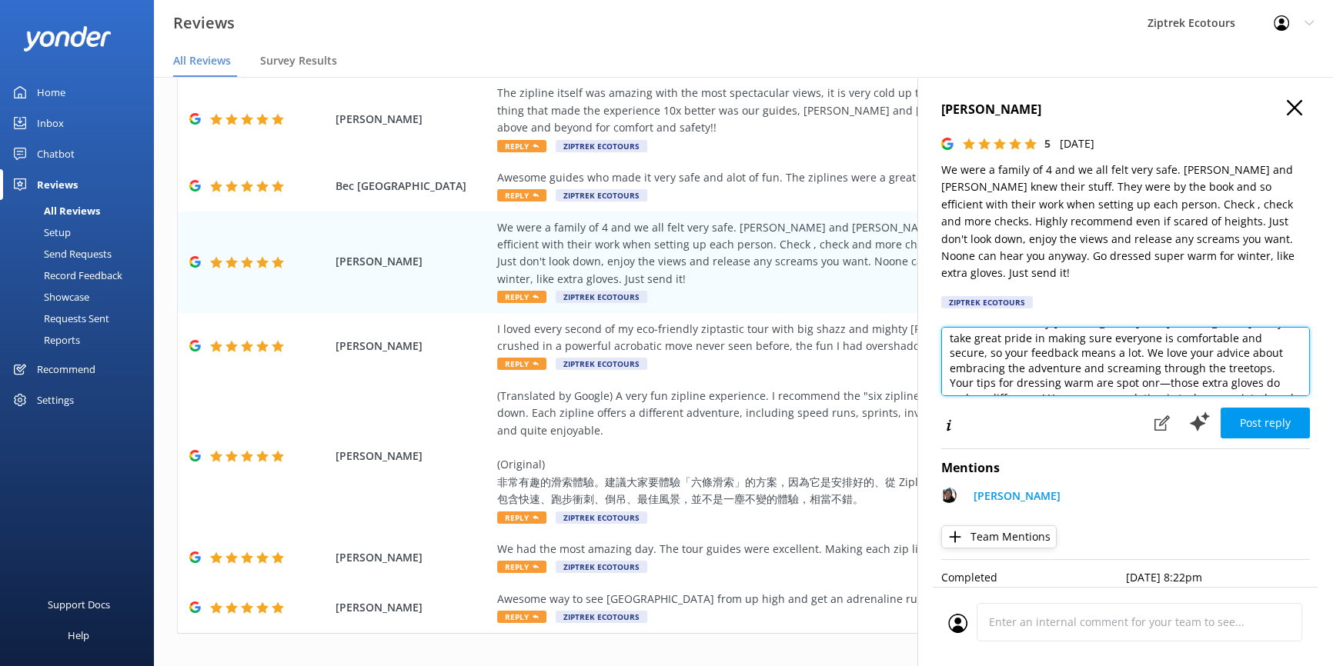
click at [992, 365] on textarea "Kia ora, Thank you so much for taking the time to share your experience with us…" at bounding box center [1125, 361] width 369 height 69
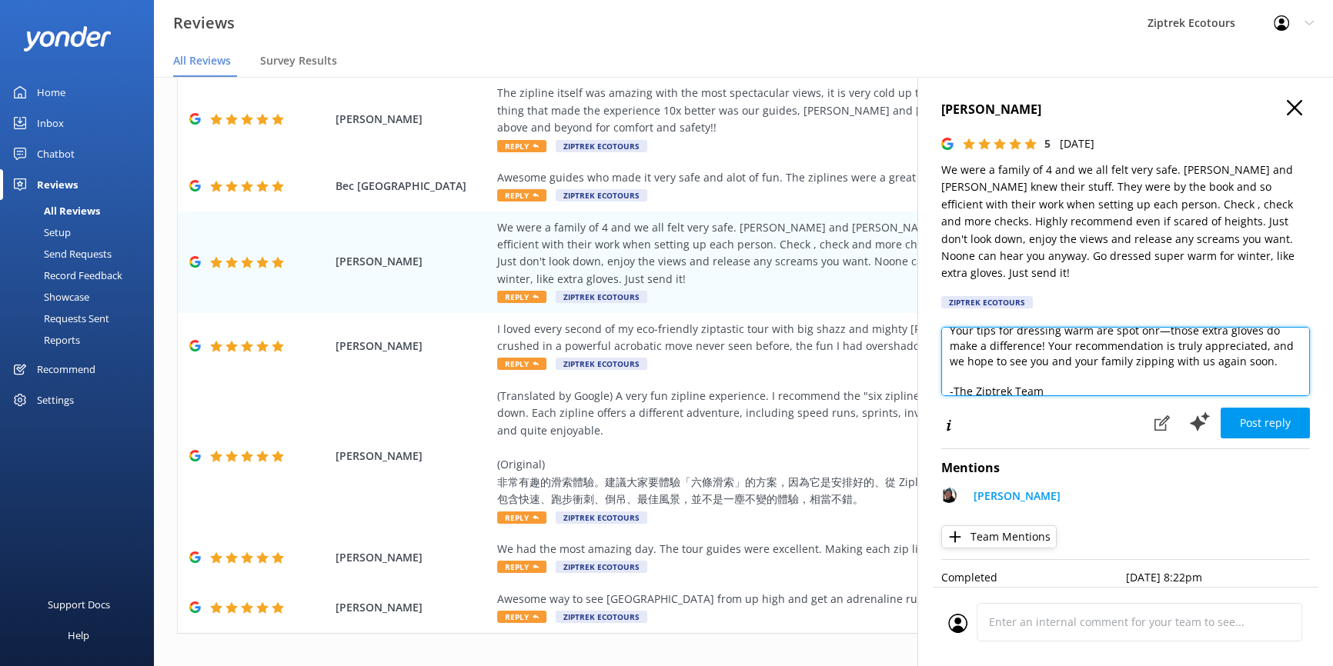
scroll to position [143, 0]
drag, startPoint x: 1001, startPoint y: 367, endPoint x: 995, endPoint y: 325, distance: 42.0
click at [995, 327] on textarea "Kia ora, Thank you so much for taking the time to share your experience with us…" at bounding box center [1125, 361] width 369 height 69
click at [1016, 342] on textarea "Kia ora, Thank you so much for taking the time to share your experience with us…" at bounding box center [1125, 361] width 369 height 69
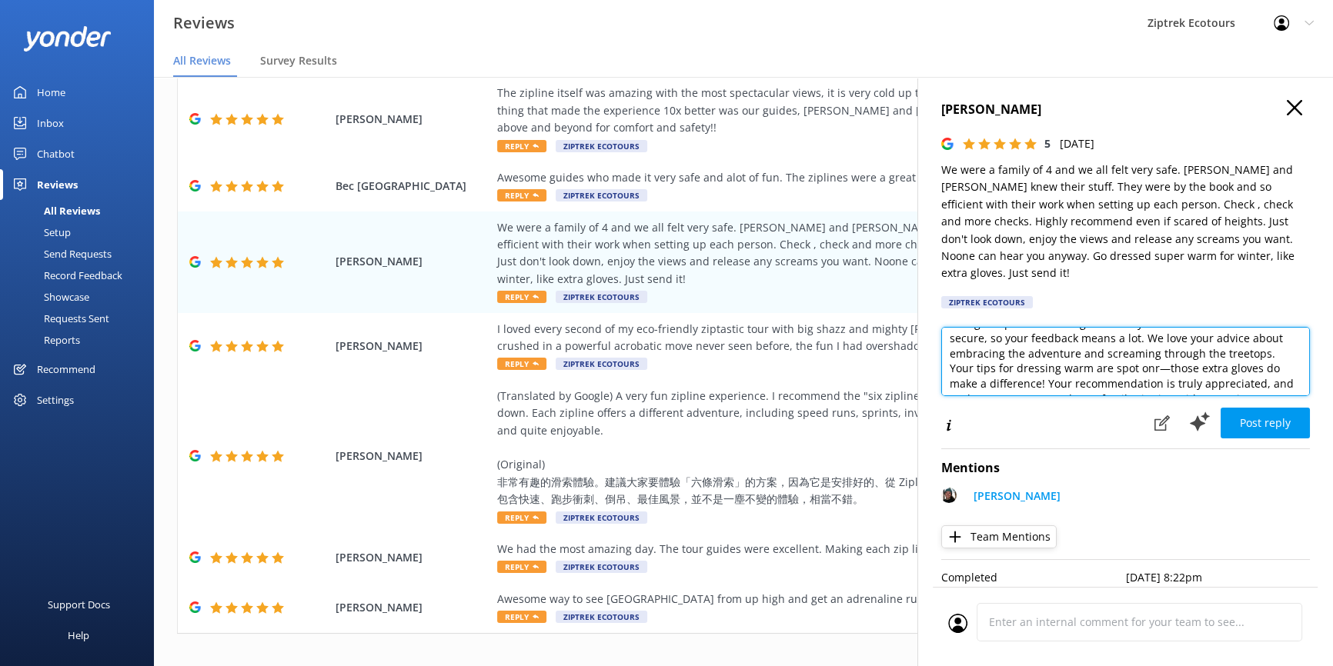
scroll to position [73, 0]
click at [1001, 371] on textarea "Kia ora, Thank you so much for taking the time to share your experience with us…" at bounding box center [1125, 361] width 369 height 69
click at [986, 372] on textarea "Kia ora, Thank you so much for taking the time to share your experience with us…" at bounding box center [1125, 361] width 369 height 69
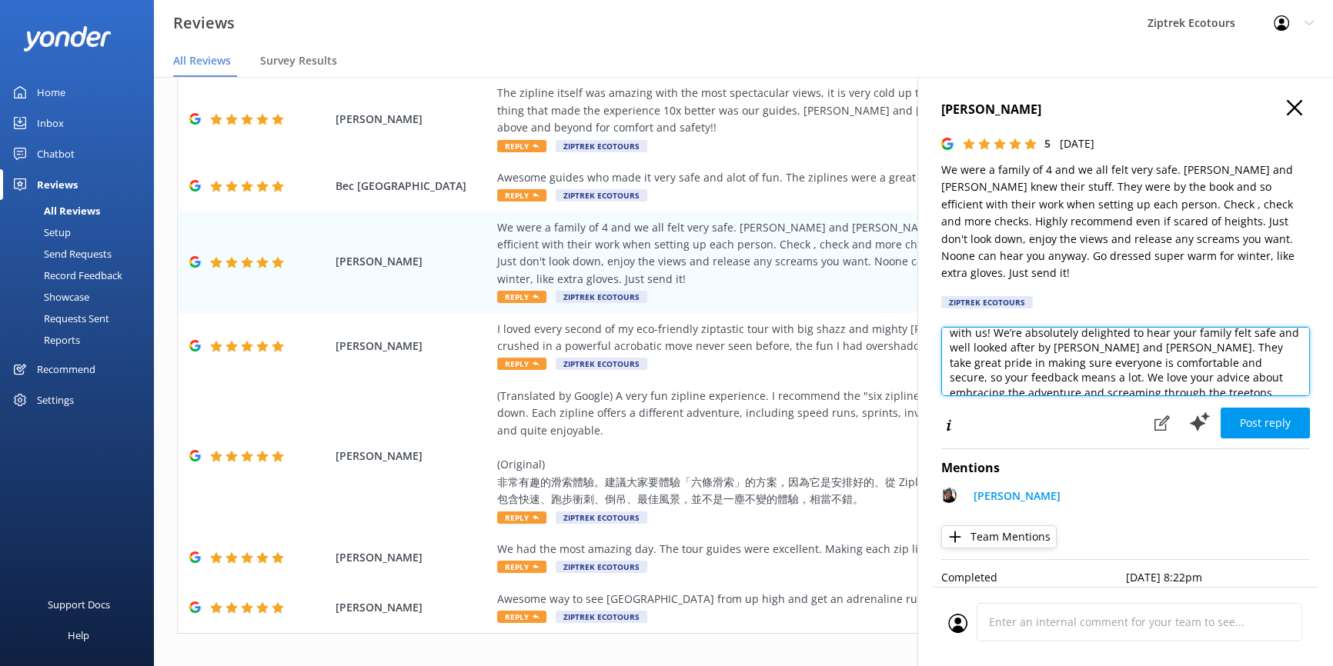
drag, startPoint x: 1124, startPoint y: 329, endPoint x: 965, endPoint y: 361, distance: 162.4
click at [965, 361] on textarea "Kia ora, Thank you so much for taking the time to share your experience with us…" at bounding box center [1125, 361] width 369 height 69
click at [1263, 331] on textarea "Kia ora, Thank you so much for taking the time to share your experience with us…" at bounding box center [1125, 361] width 369 height 69
click at [1100, 331] on textarea "Kia ora, Thank you so much for taking the time to share your experience with us…" at bounding box center [1125, 361] width 369 height 69
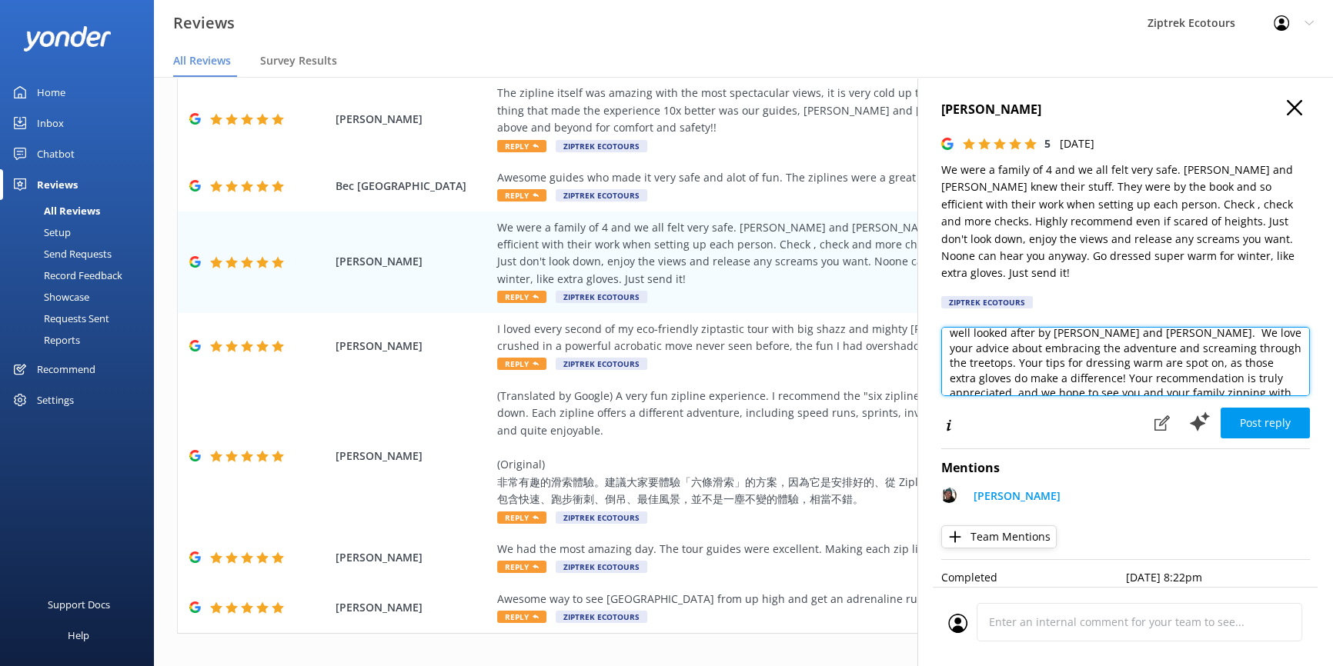
drag, startPoint x: 1152, startPoint y: 332, endPoint x: 1100, endPoint y: 331, distance: 52.3
click at [1100, 331] on textarea "Kia ora, Thank you so much for taking the time to share your experience with us…" at bounding box center [1125, 361] width 369 height 69
click at [1154, 333] on textarea "Kia ora, Thank you so much for taking the time to share your experience with us…" at bounding box center [1125, 361] width 369 height 69
click at [1262, 330] on textarea "Kia ora, Thank you so much for taking the time to share your experience with us…" at bounding box center [1125, 361] width 369 height 69
drag, startPoint x: 1078, startPoint y: 330, endPoint x: 1230, endPoint y: 340, distance: 152.7
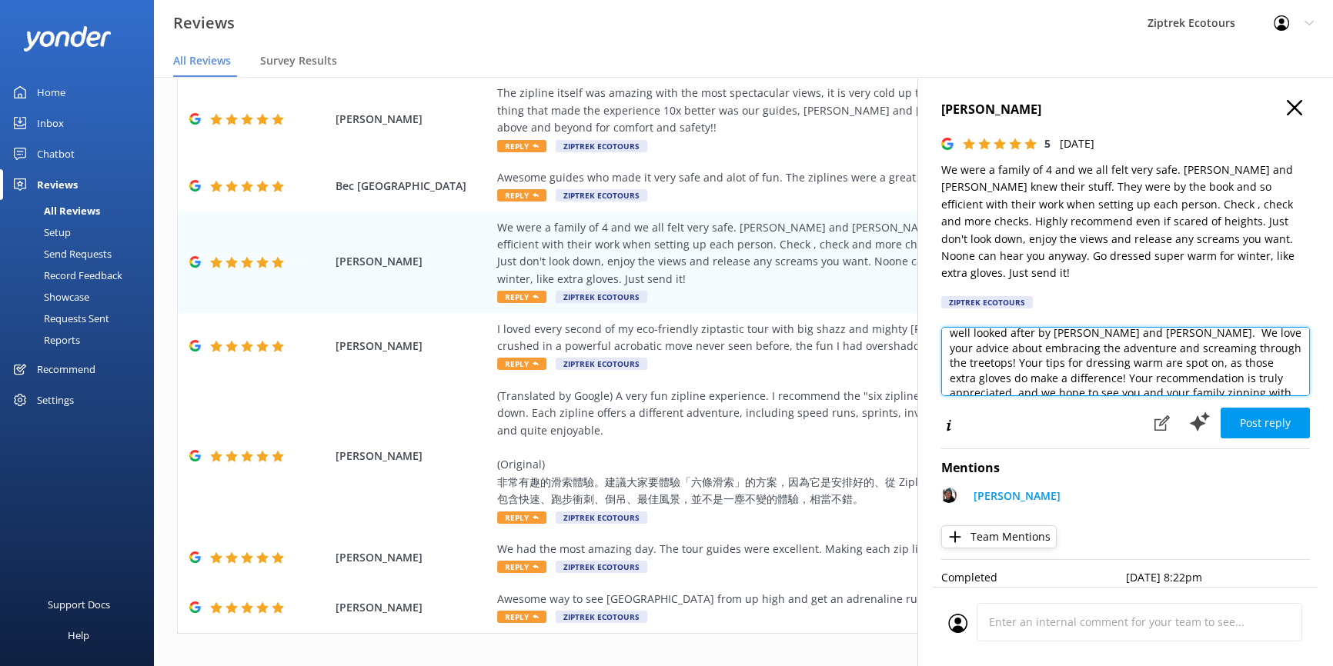
click at [1230, 340] on textarea "Kia ora, Thank you so much for taking the time to share your experience with us…" at bounding box center [1125, 361] width 369 height 69
click at [1259, 330] on textarea "Kia ora, Thank you so much for taking the time to share your experience with us…" at bounding box center [1125, 361] width 369 height 69
click at [1100, 332] on textarea "Kia ora, Thank you so much for taking the time to share your experience with us…" at bounding box center [1125, 361] width 369 height 69
click at [1154, 332] on textarea "Kia ora, Thank you so much for taking the time to share your experience with us…" at bounding box center [1125, 361] width 369 height 69
drag, startPoint x: 997, startPoint y: 325, endPoint x: 1254, endPoint y: 345, distance: 257.8
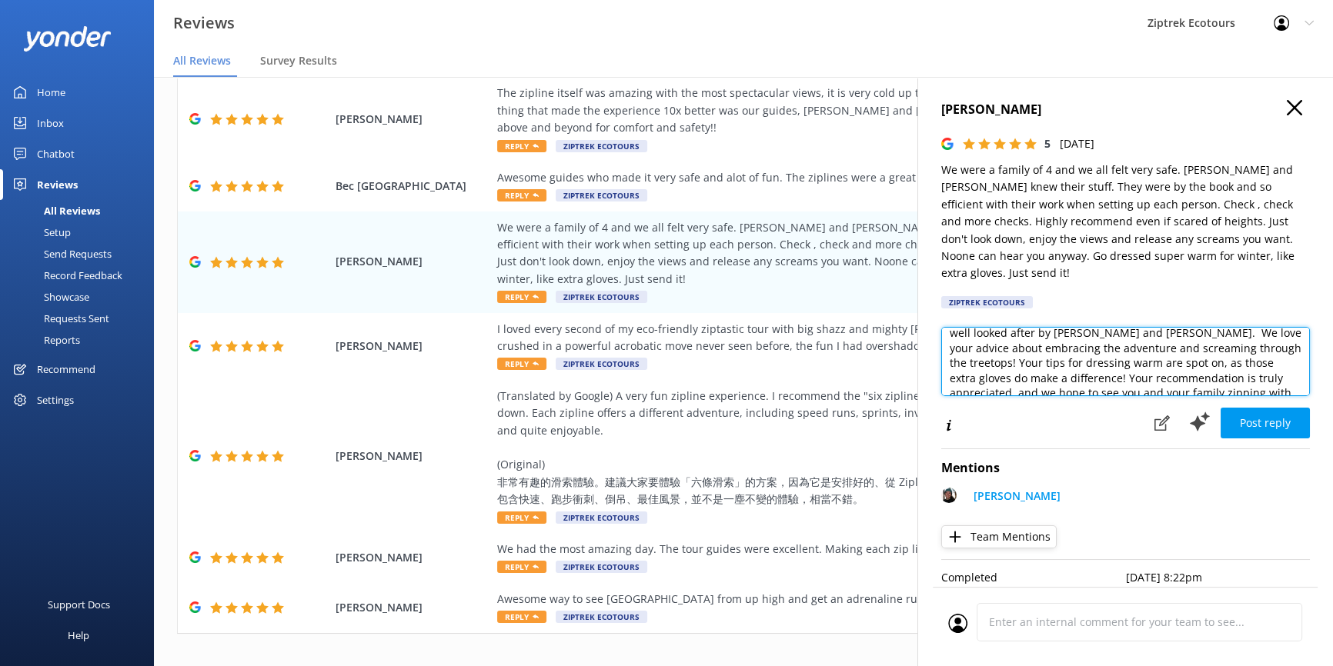
click at [1254, 345] on textarea "Kia ora, Thank you so much for taking the time to share your experience with us…" at bounding box center [1125, 361] width 369 height 69
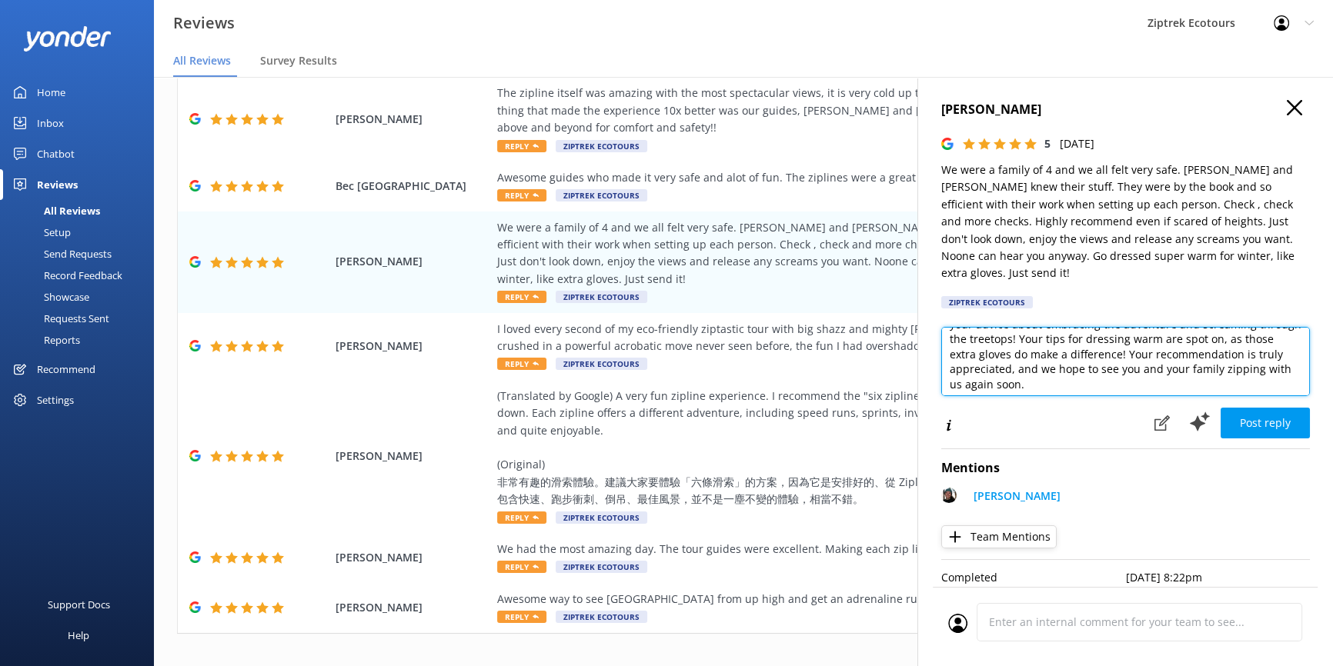
click at [1237, 327] on textarea "Kia ora, Thank you so much for taking the time to share your experience with us…" at bounding box center [1125, 361] width 369 height 69
click at [1233, 327] on textarea "Kia ora, Thank you so much for taking the time to share your experience with us…" at bounding box center [1125, 361] width 369 height 69
click at [1087, 336] on textarea "Kia ora, Thank you so much for taking the time to share your experience with us…" at bounding box center [1125, 361] width 369 height 69
click at [1083, 338] on textarea "Kia ora, Thank you so much for taking the time to share your experience with us…" at bounding box center [1125, 361] width 369 height 69
drag, startPoint x: 1040, startPoint y: 372, endPoint x: 1090, endPoint y: 341, distance: 58.7
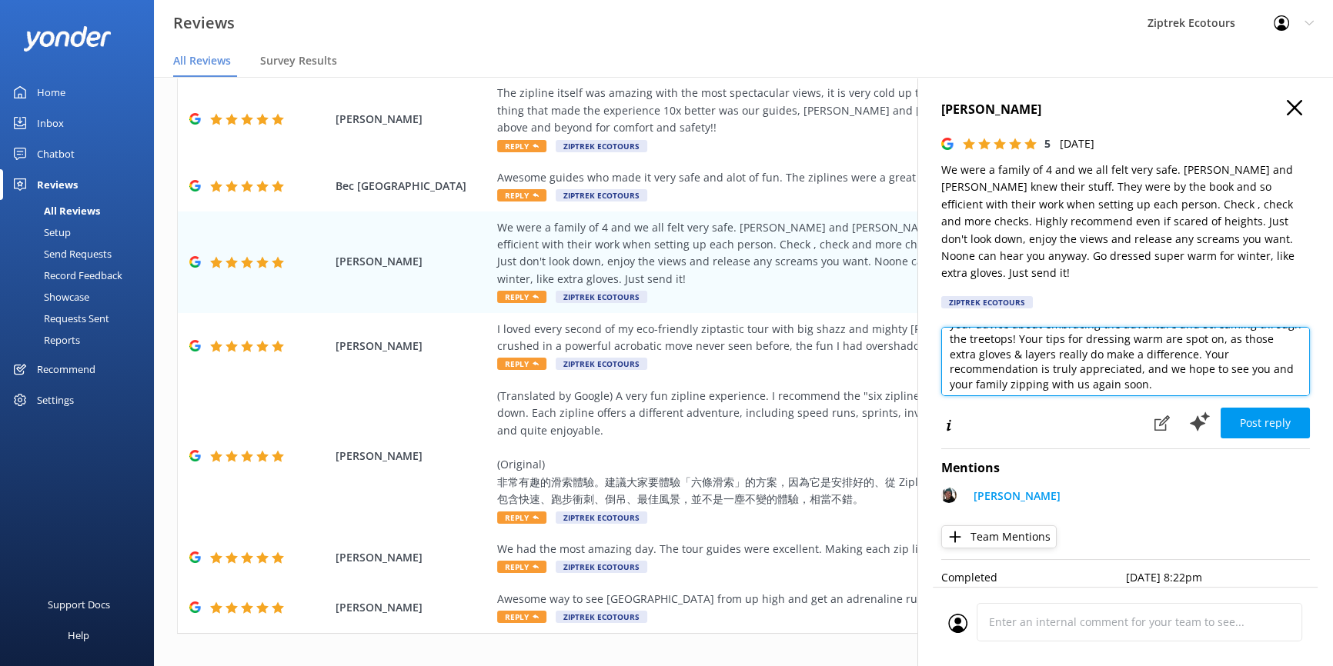
click at [1090, 341] on textarea "Kia ora, Thank you so much for taking the time to share your experience with us…" at bounding box center [1125, 361] width 369 height 69
drag, startPoint x: 1259, startPoint y: 345, endPoint x: 1076, endPoint y: 350, distance: 182.4
click at [1076, 350] on textarea "Kia ora, Thank you so much for taking the time to share your experience with us…" at bounding box center [1125, 361] width 369 height 69
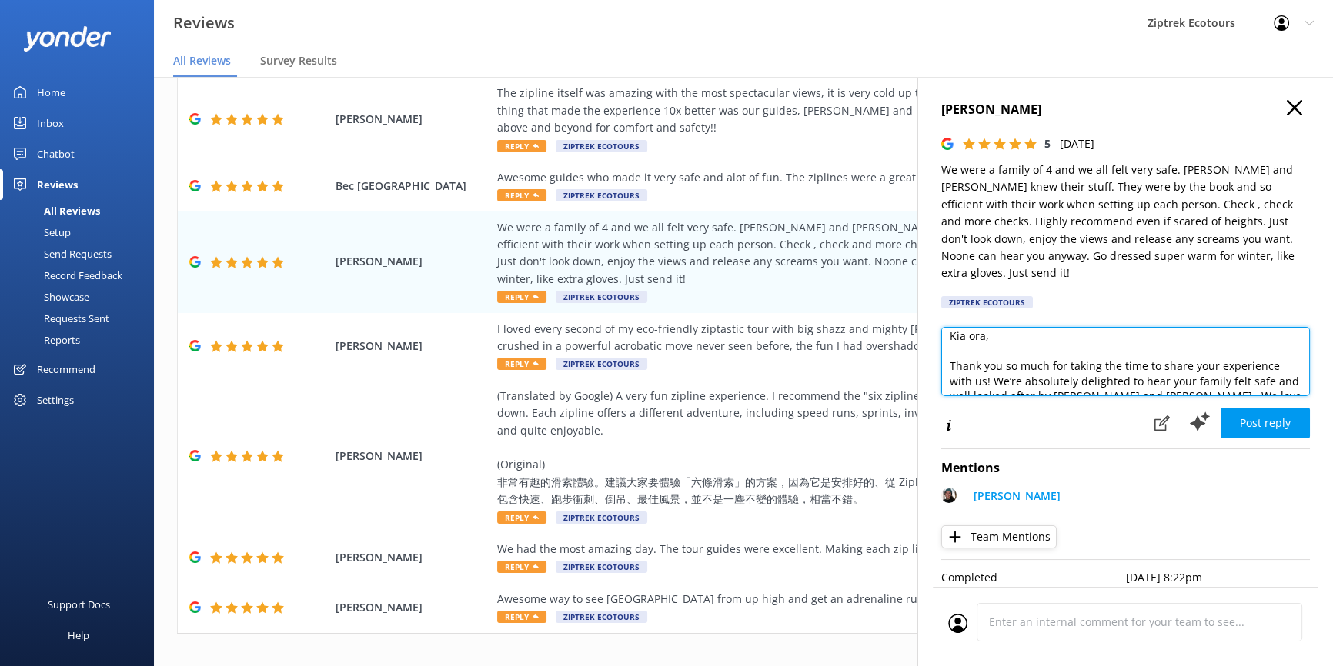
scroll to position [3, 0]
click at [983, 327] on textarea "Kia ora, Thank you so much for taking the time to share your experience with us…" at bounding box center [1125, 361] width 369 height 69
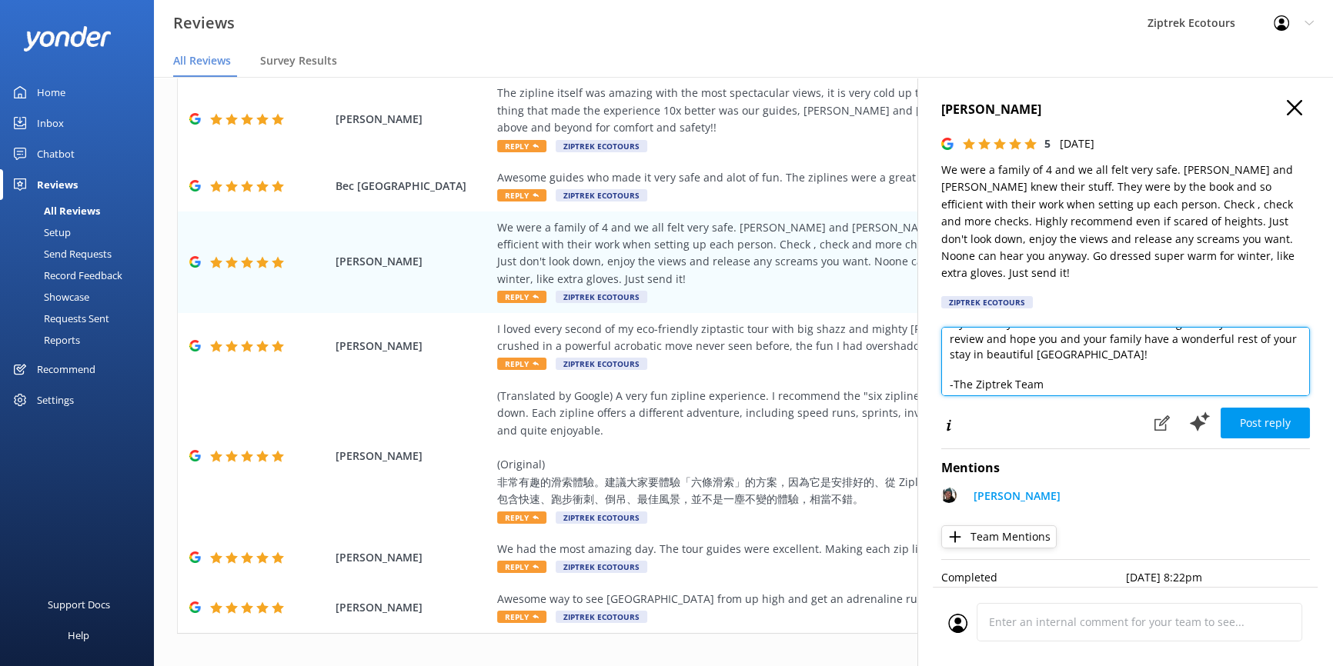
scroll to position [143, 0]
type textarea "Kia [PERSON_NAME], Thank you so much for taking the time to share your experien…"
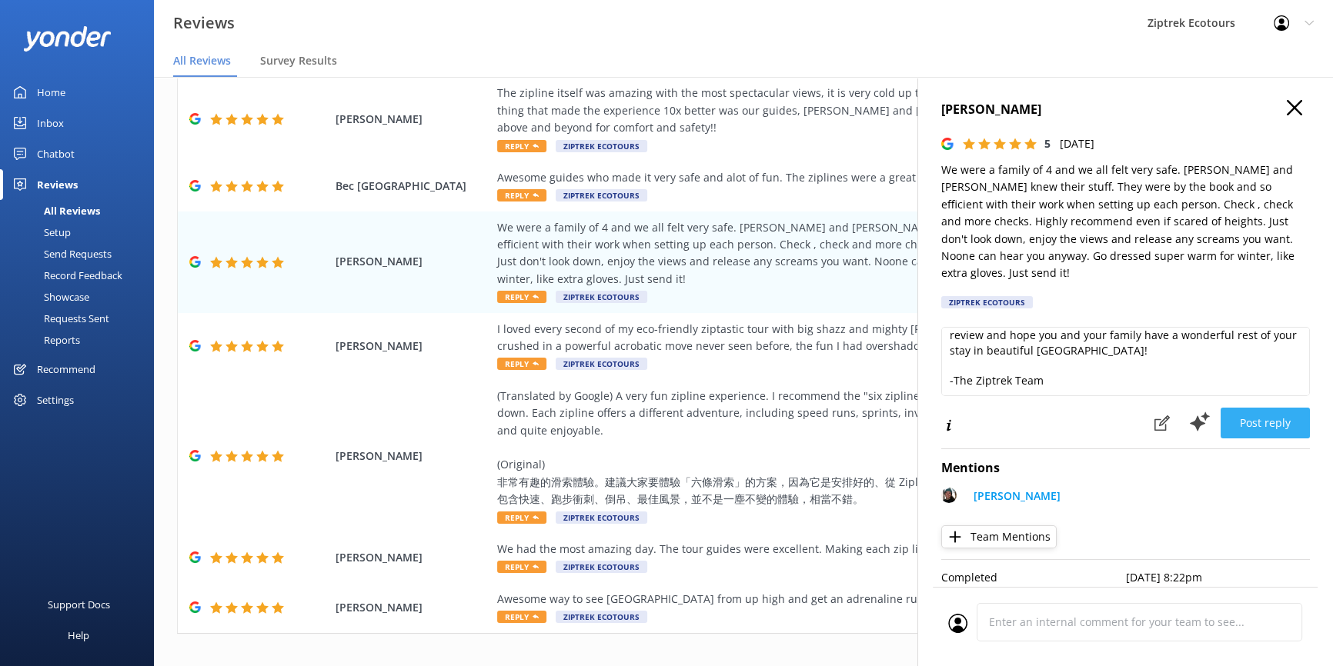
click at [1293, 408] on button "Post reply" at bounding box center [1264, 423] width 89 height 31
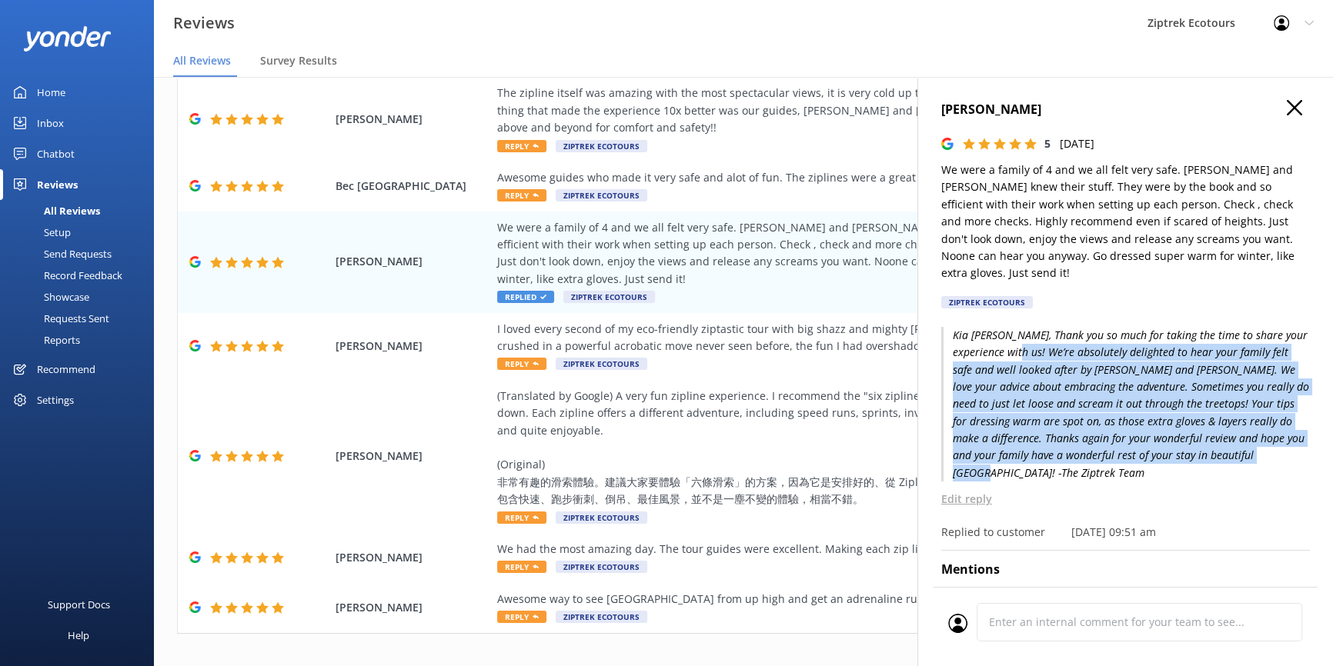
drag, startPoint x: 1048, startPoint y: 335, endPoint x: 1193, endPoint y: 450, distance: 185.2
click at [1193, 450] on p "Kia [PERSON_NAME], Thank you so much for taking the time to share your experien…" at bounding box center [1125, 404] width 369 height 155
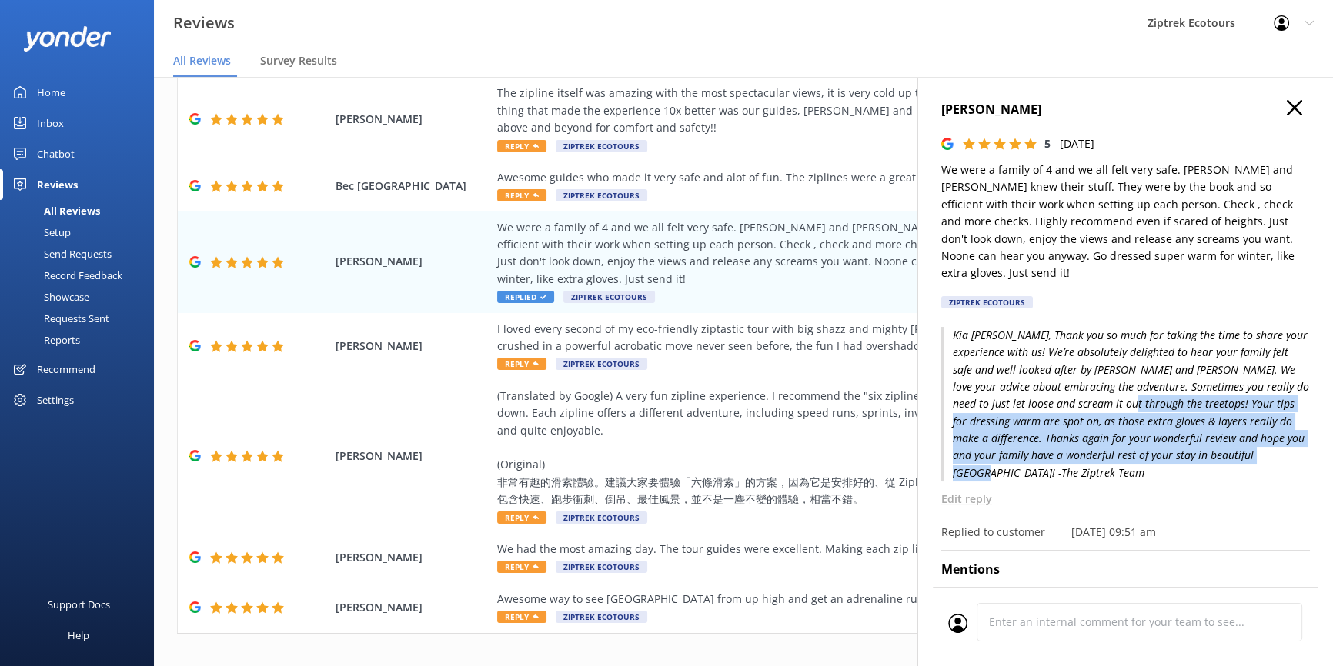
drag, startPoint x: 1144, startPoint y: 387, endPoint x: 1210, endPoint y: 452, distance: 93.0
click at [1210, 452] on p "Kia [PERSON_NAME], Thank you so much for taking the time to share your experien…" at bounding box center [1125, 404] width 369 height 155
click at [1210, 453] on p "Kia [PERSON_NAME], Thank you so much for taking the time to share your experien…" at bounding box center [1125, 404] width 369 height 155
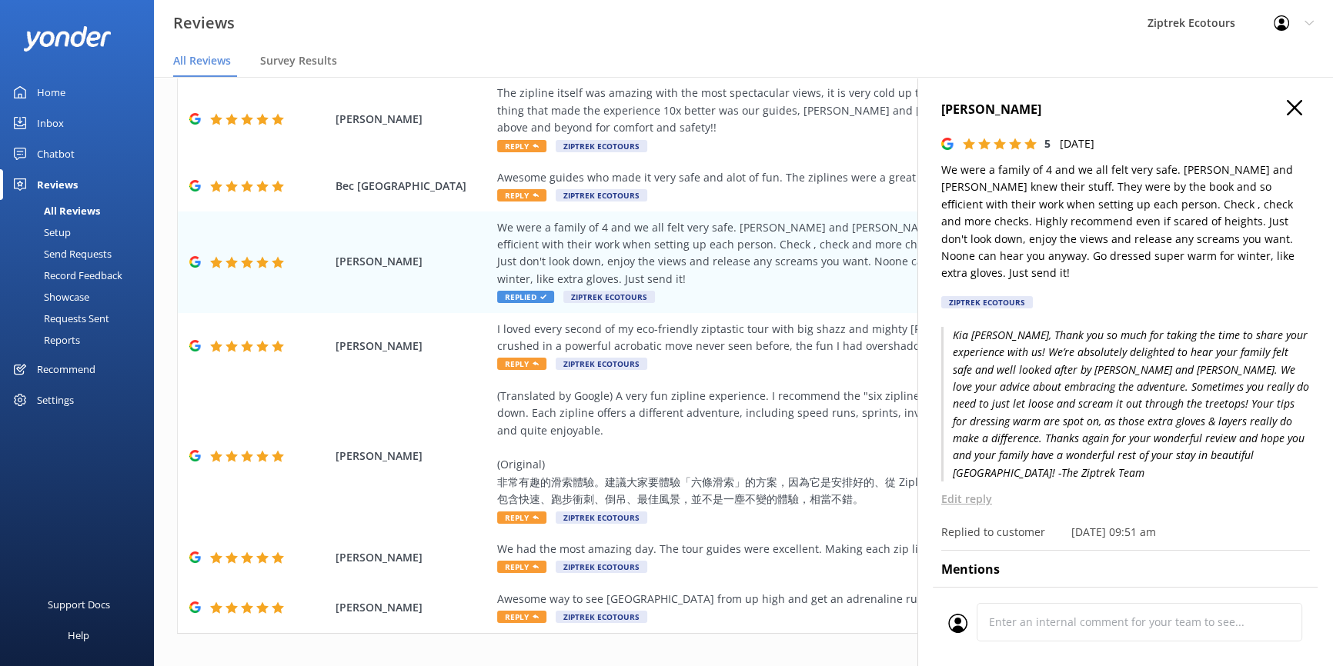
click at [1290, 108] on icon "button" at bounding box center [1294, 107] width 15 height 15
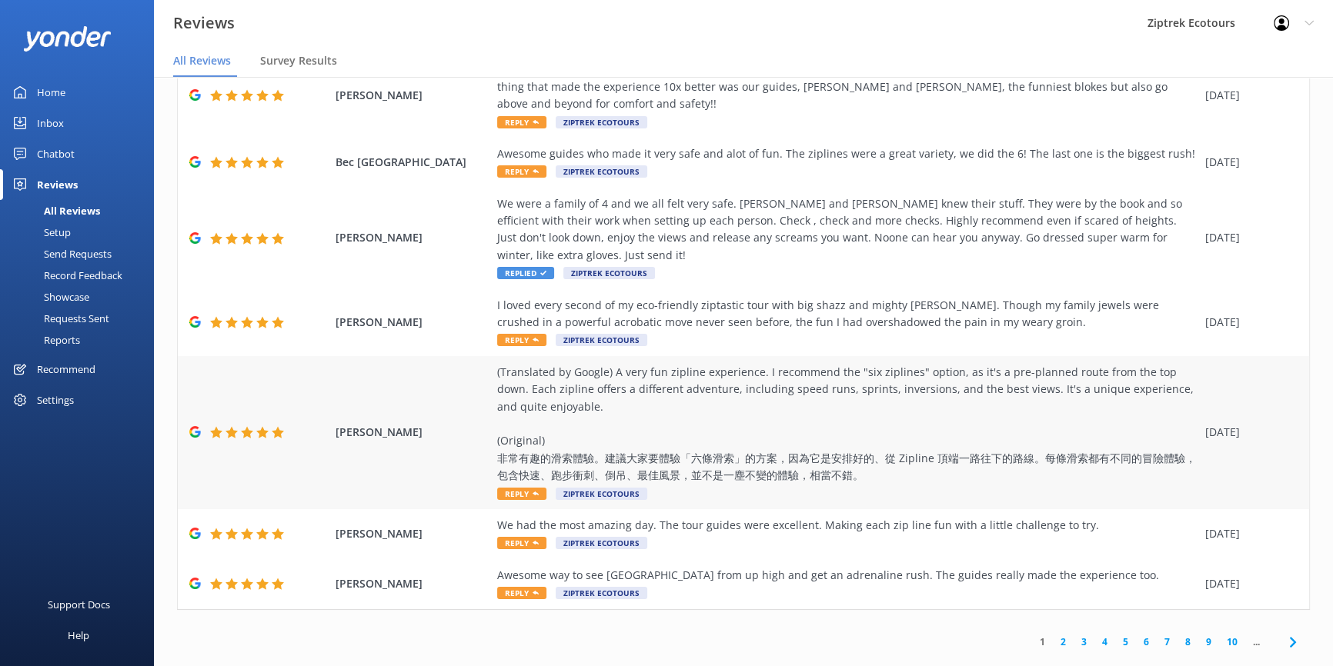
scroll to position [31, 0]
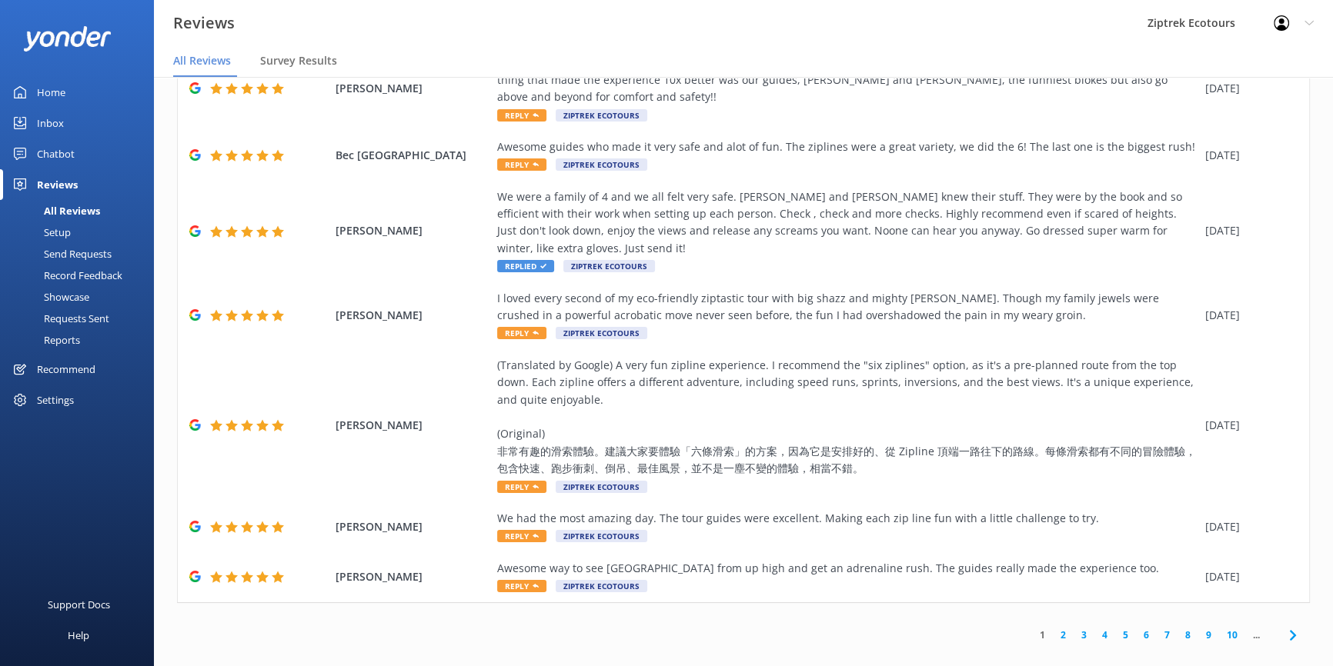
click at [1054, 628] on link "2" at bounding box center [1063, 635] width 21 height 15
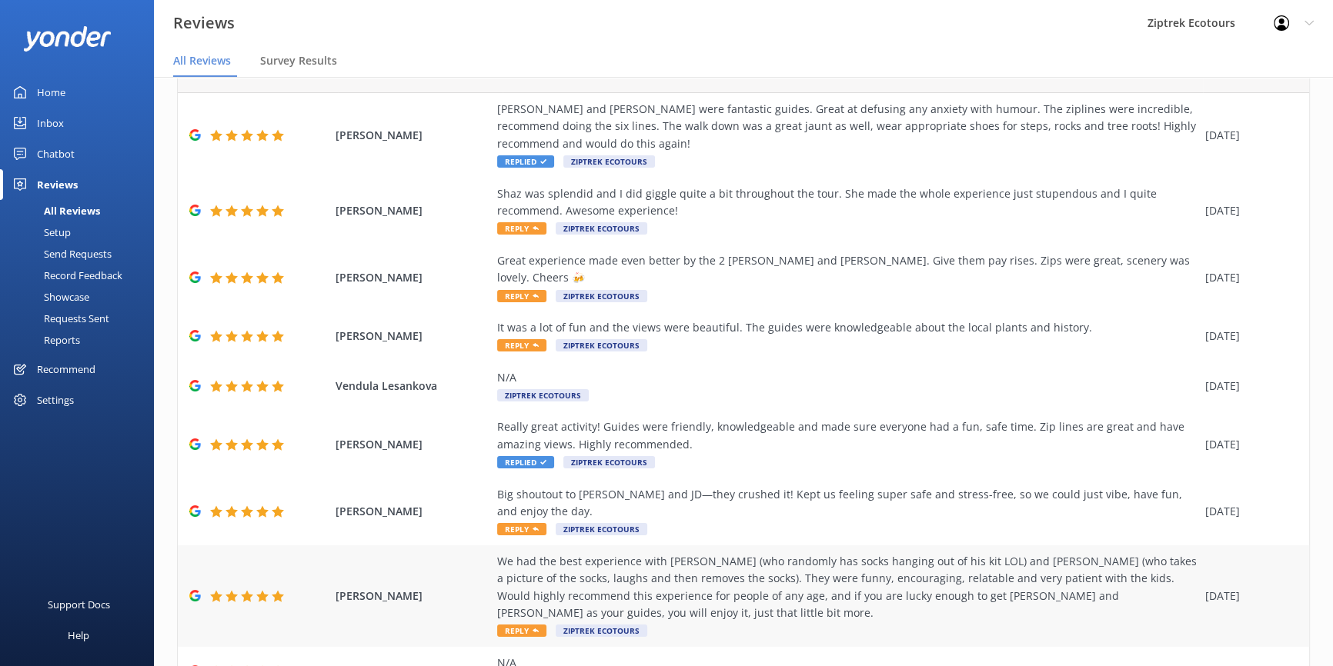
scroll to position [174, 0]
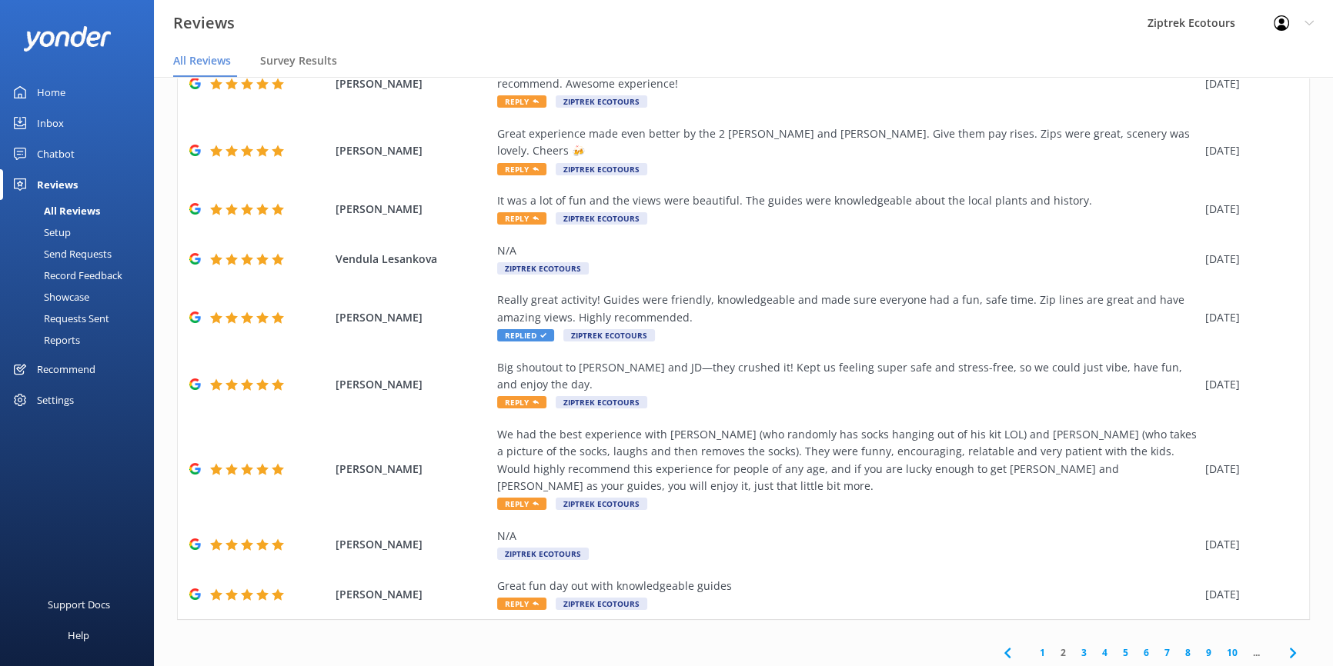
click at [1033, 646] on link "1" at bounding box center [1042, 653] width 21 height 15
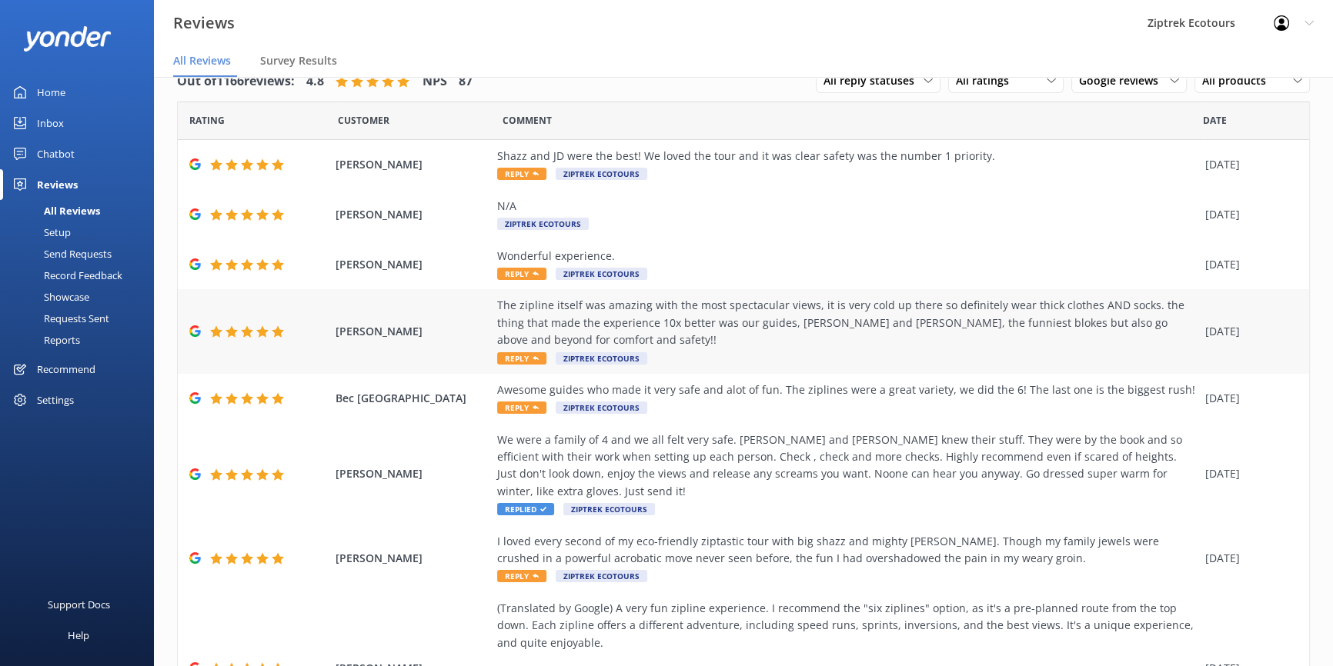
click at [741, 322] on div "The zipline itself was amazing with the most spectacular views, it is very cold…" at bounding box center [847, 323] width 700 height 52
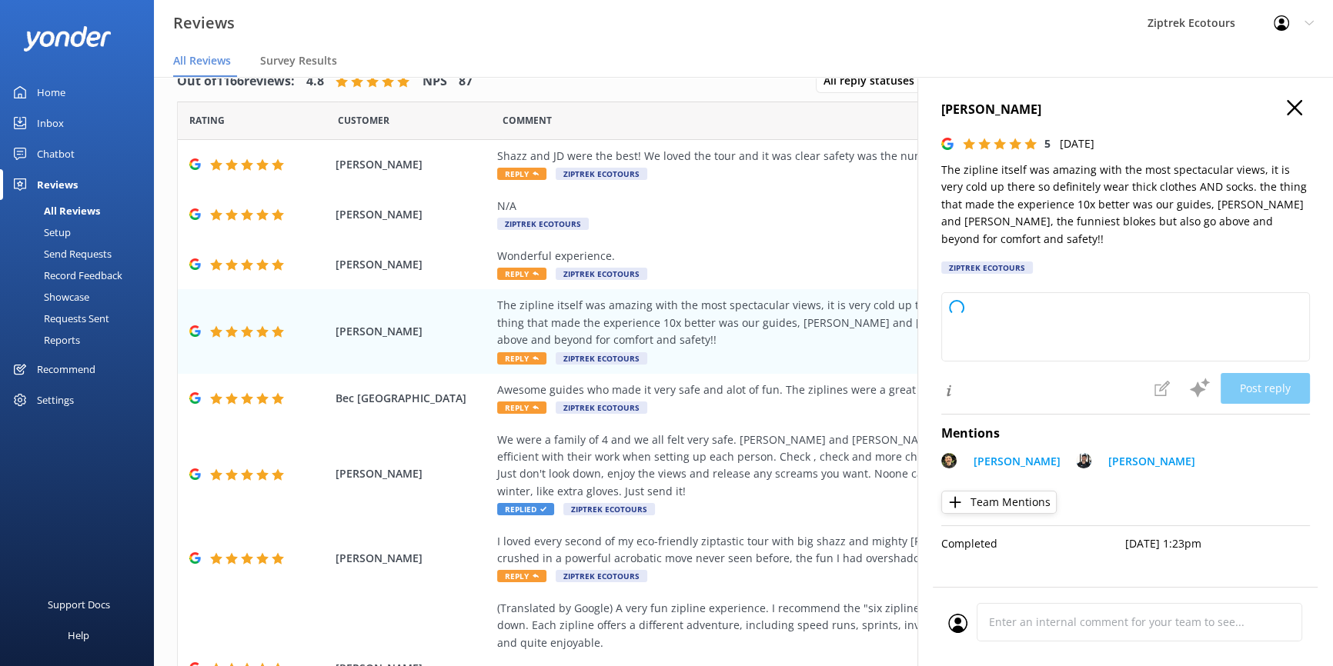
type textarea "Kia ora, Thank you so much for sharing your fantastic experience! We’re so plea…"
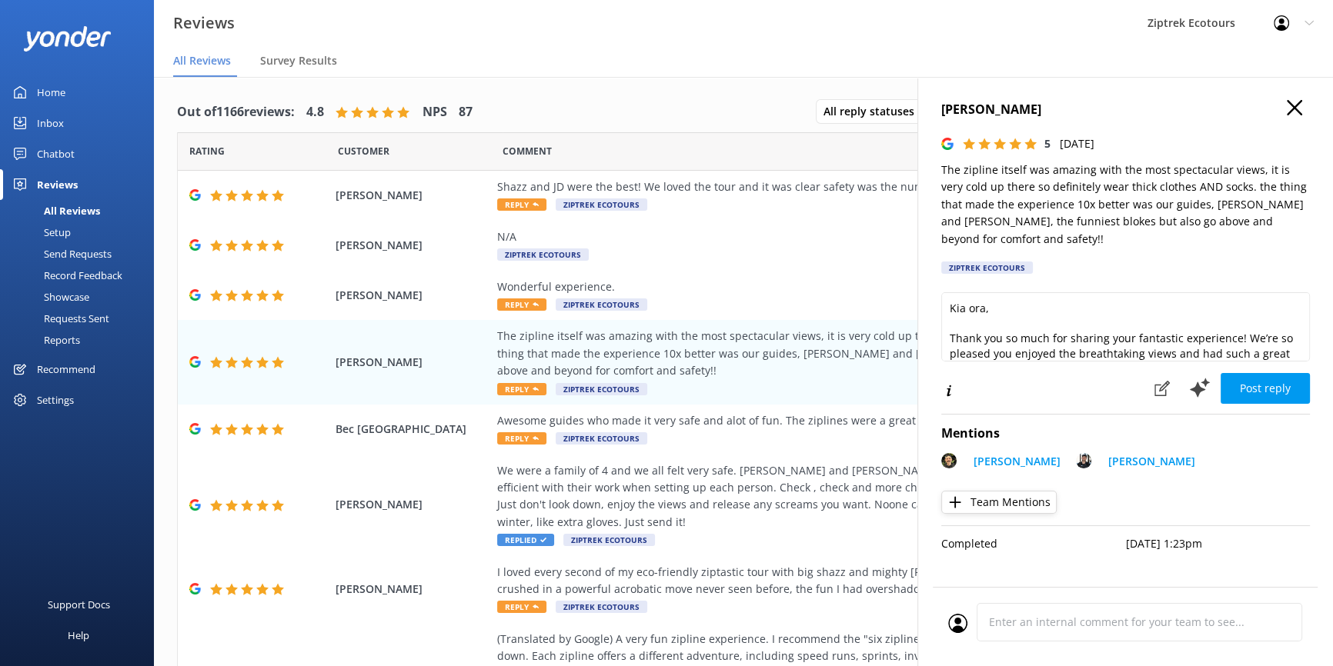
click at [1295, 104] on icon "button" at bounding box center [1294, 107] width 15 height 15
